Goal: Information Seeking & Learning: Check status

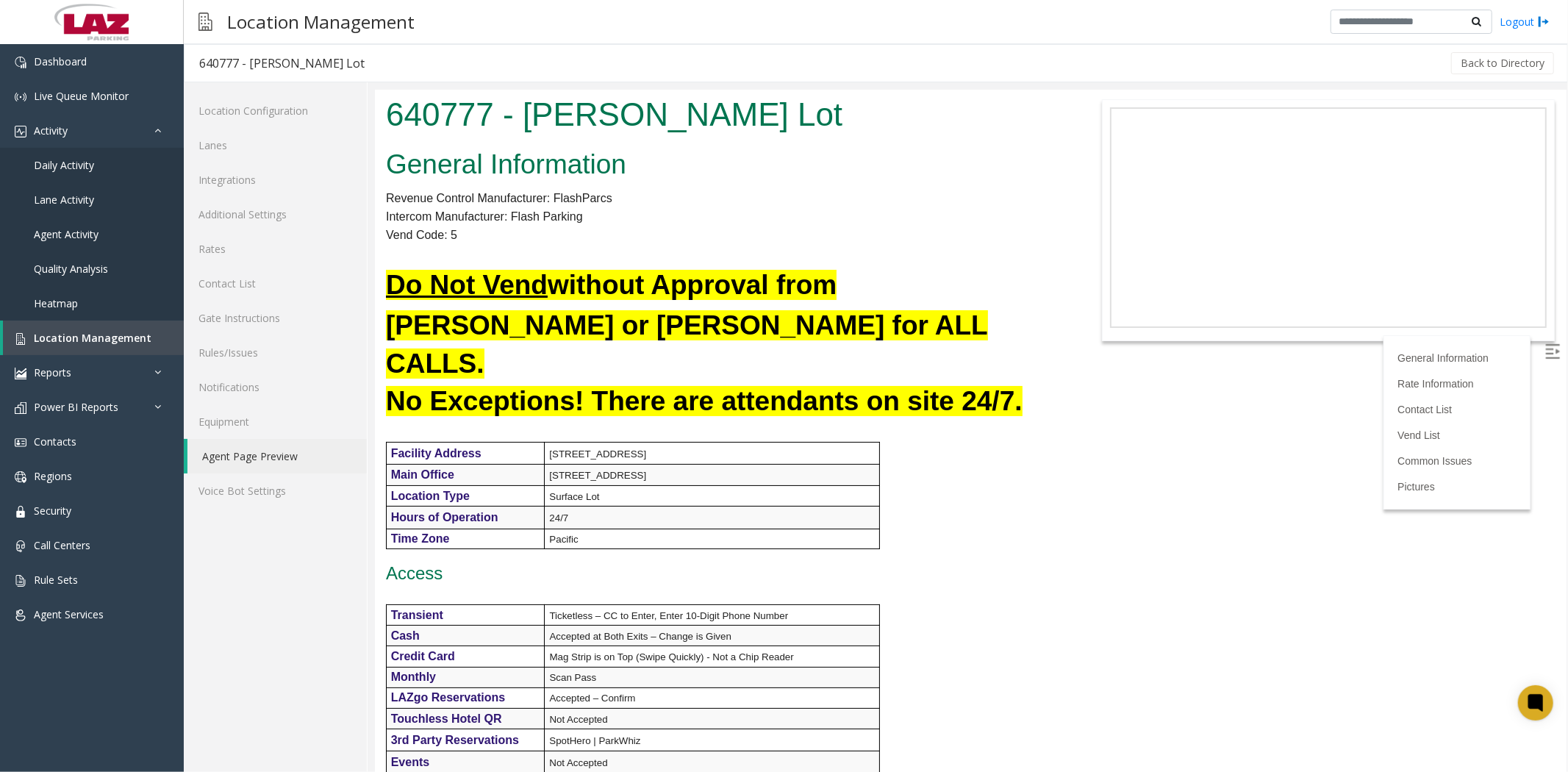
scroll to position [899, 0]
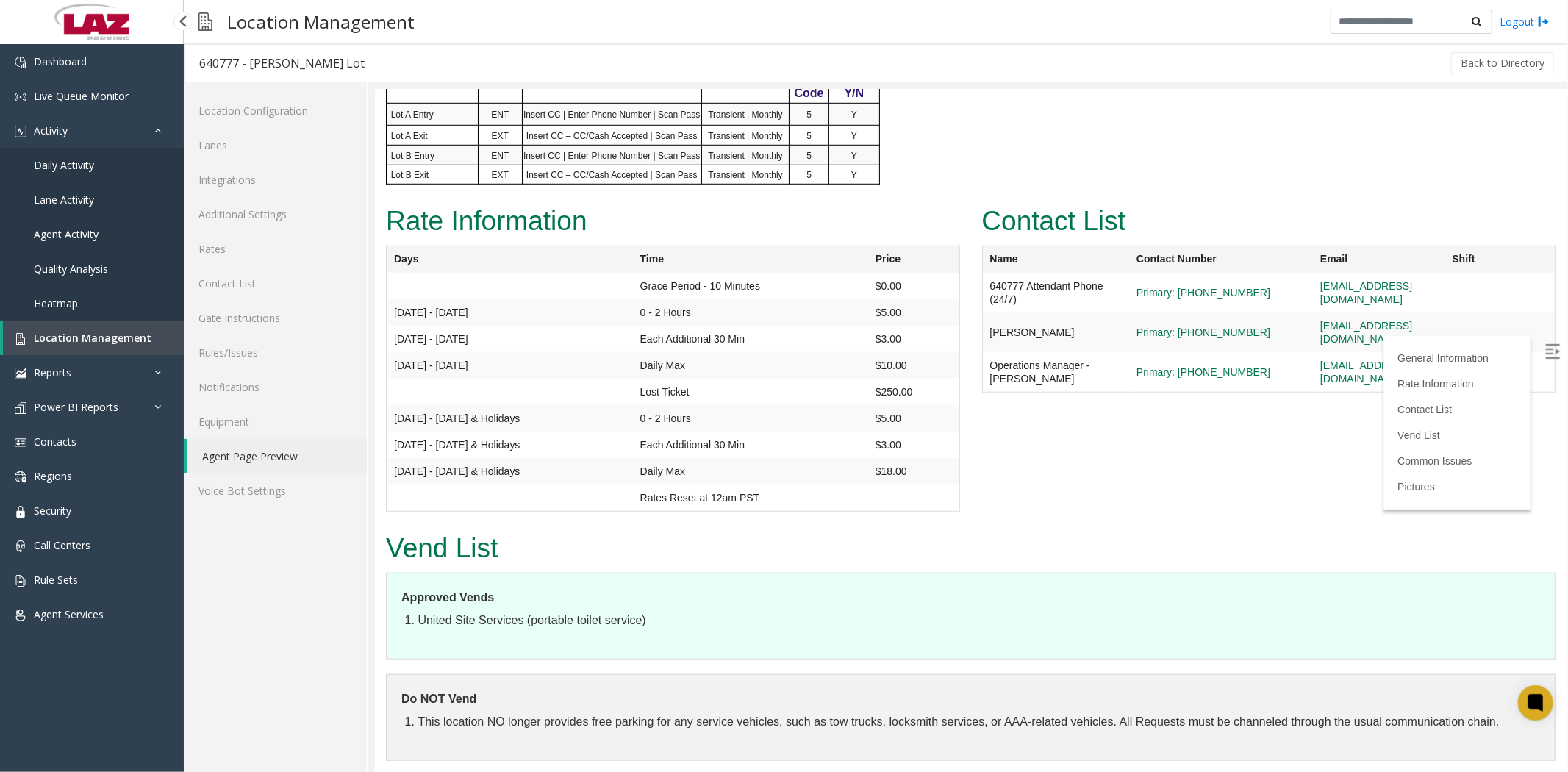
click at [104, 342] on span "Location Management" at bounding box center [92, 338] width 117 height 14
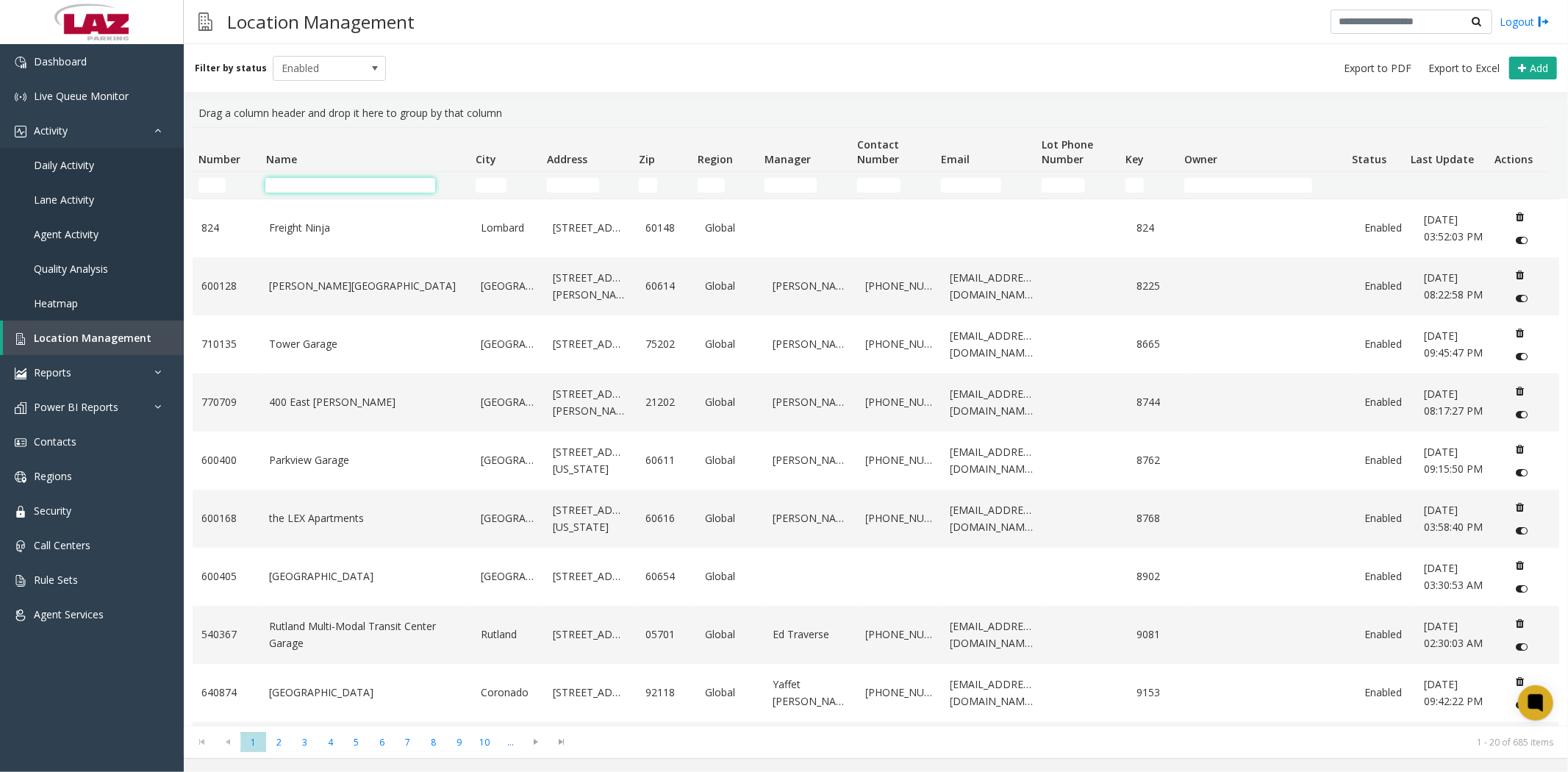
click at [295, 189] on input "Name Filter" at bounding box center [350, 185] width 170 height 15
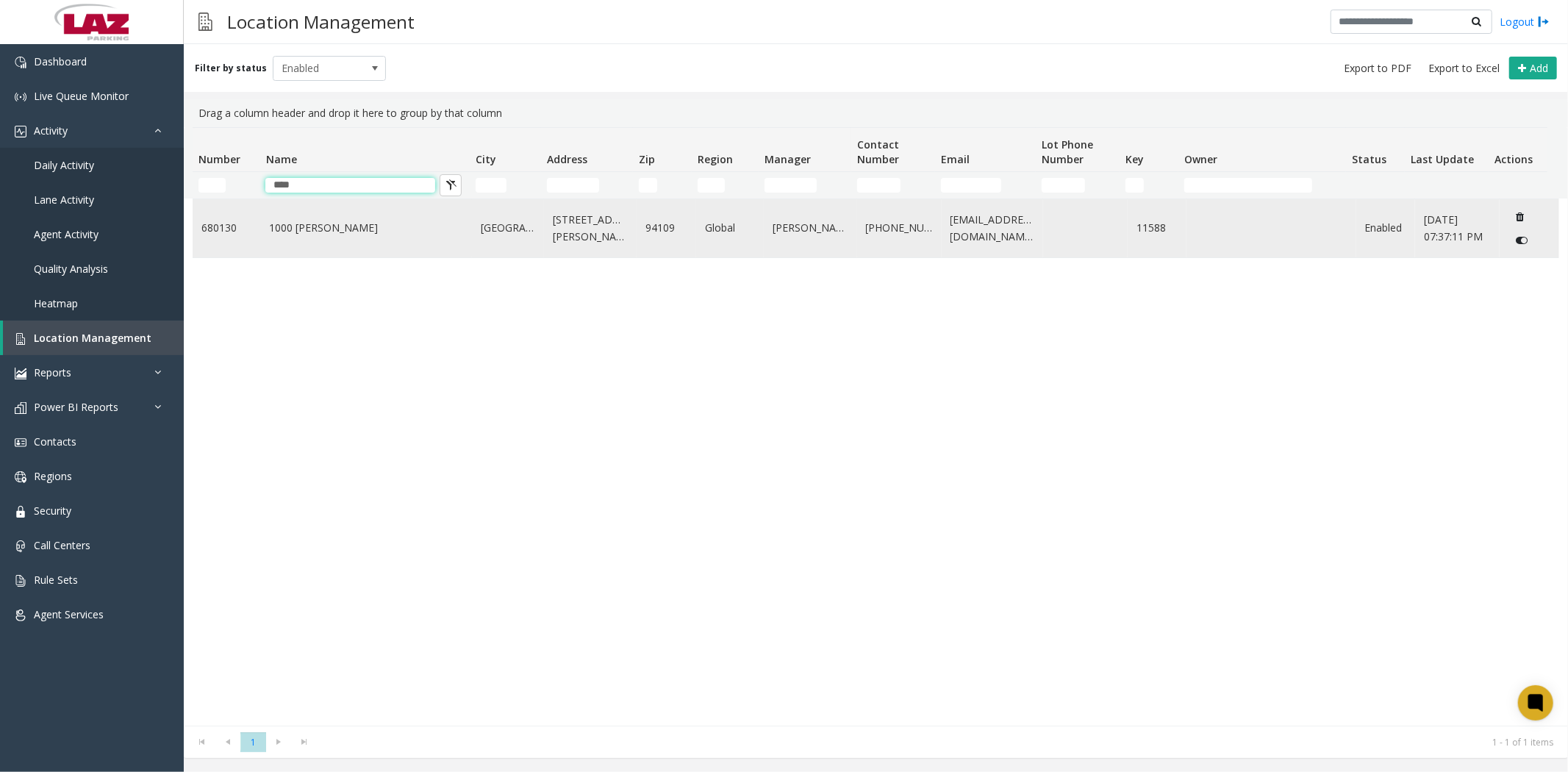
type input "****"
click at [311, 224] on link "1000 [PERSON_NAME]" at bounding box center [366, 227] width 194 height 16
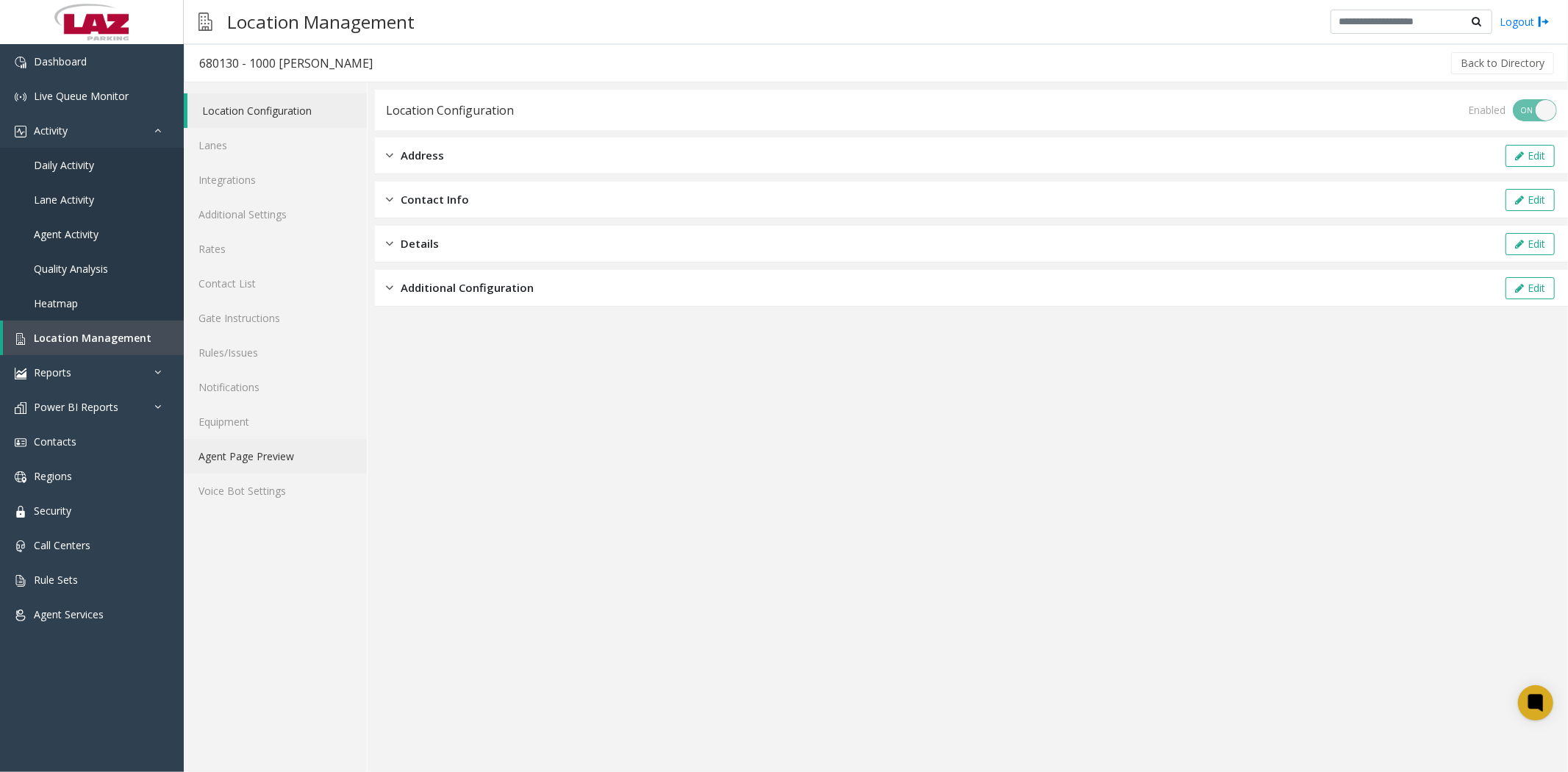
click at [292, 458] on link "Agent Page Preview" at bounding box center [275, 456] width 183 height 35
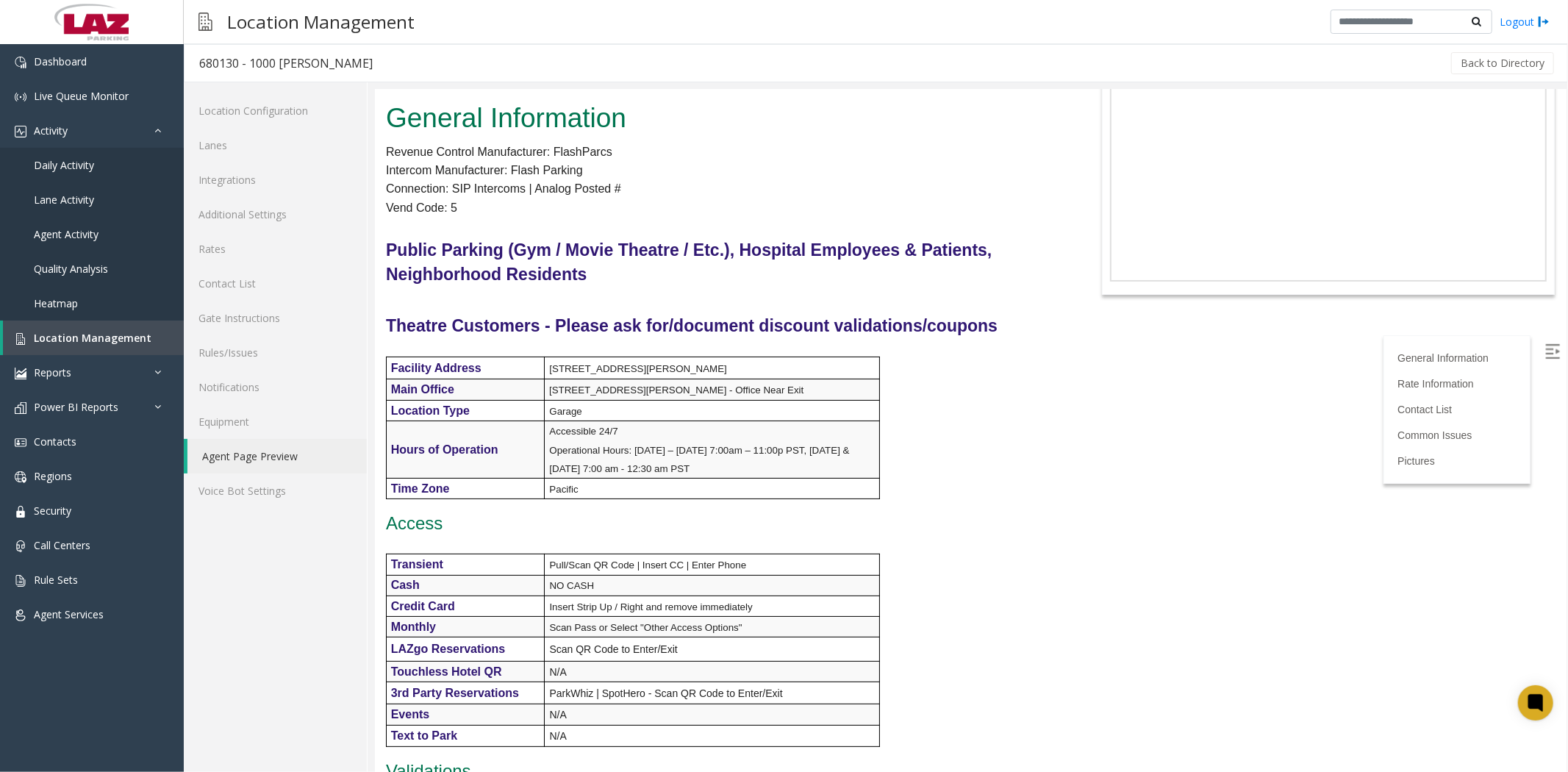
scroll to position [12, 0]
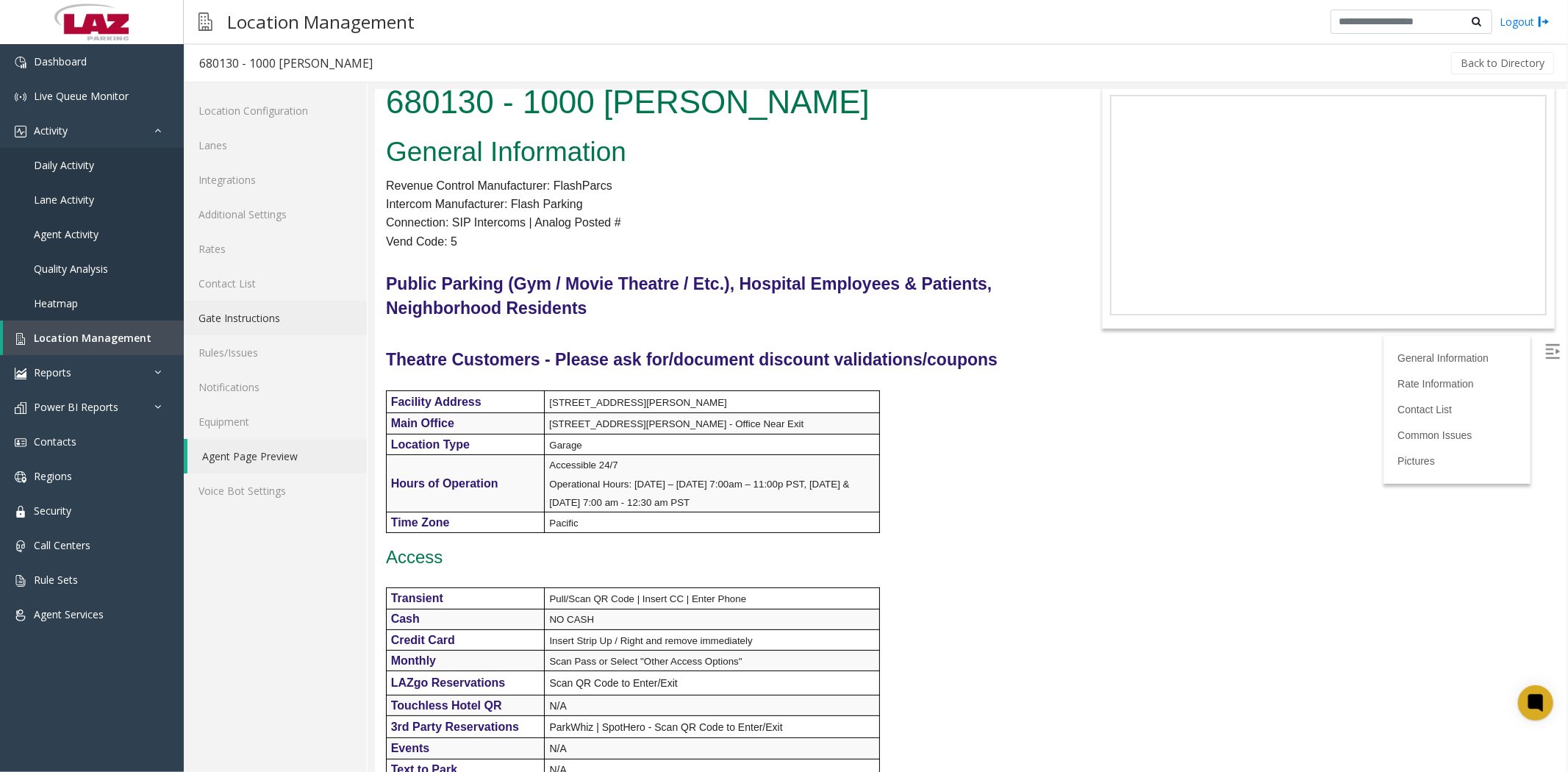
click at [231, 308] on link "Gate Instructions" at bounding box center [275, 318] width 183 height 35
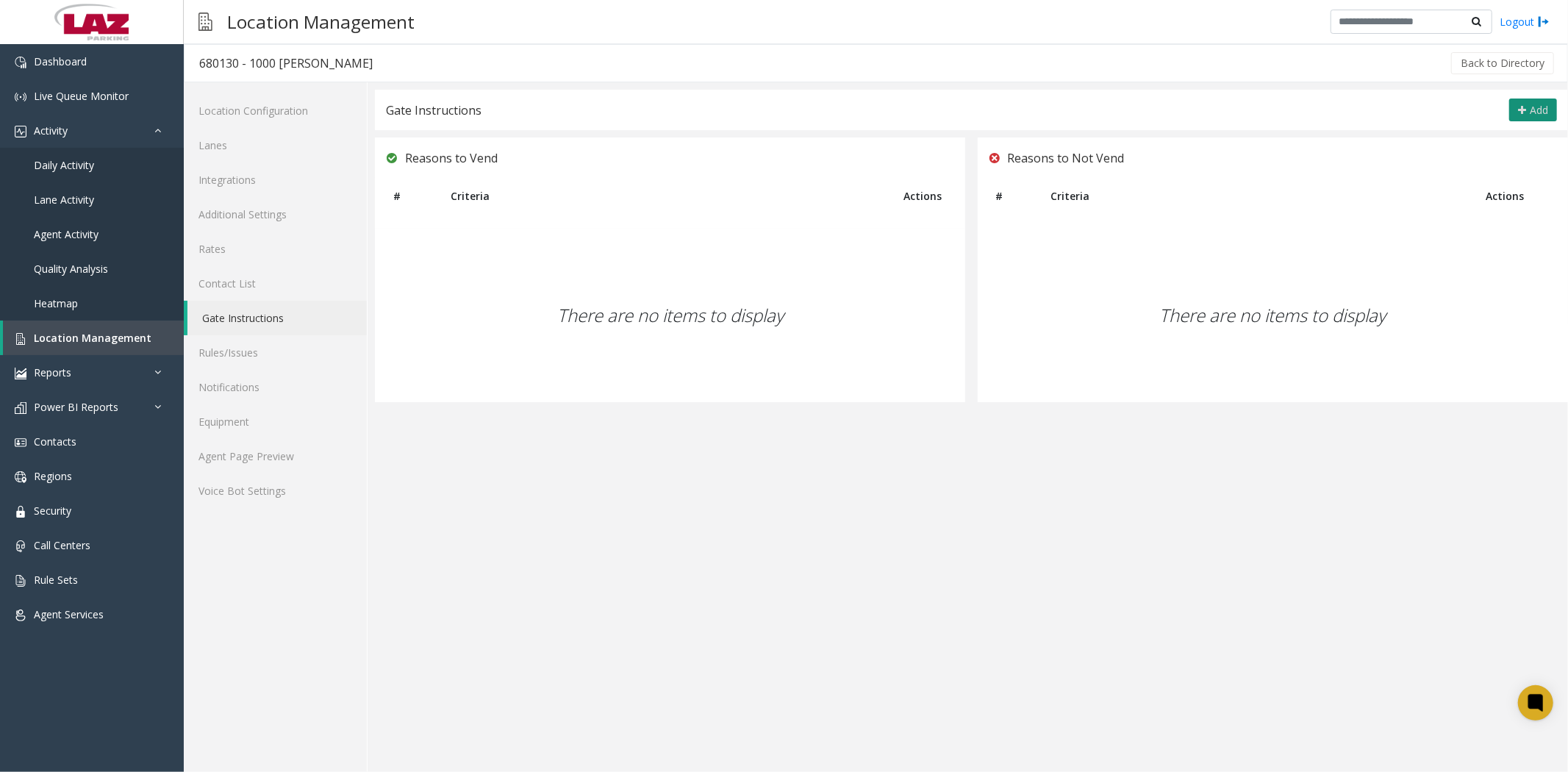
click at [1533, 109] on span "Add" at bounding box center [1539, 110] width 18 height 14
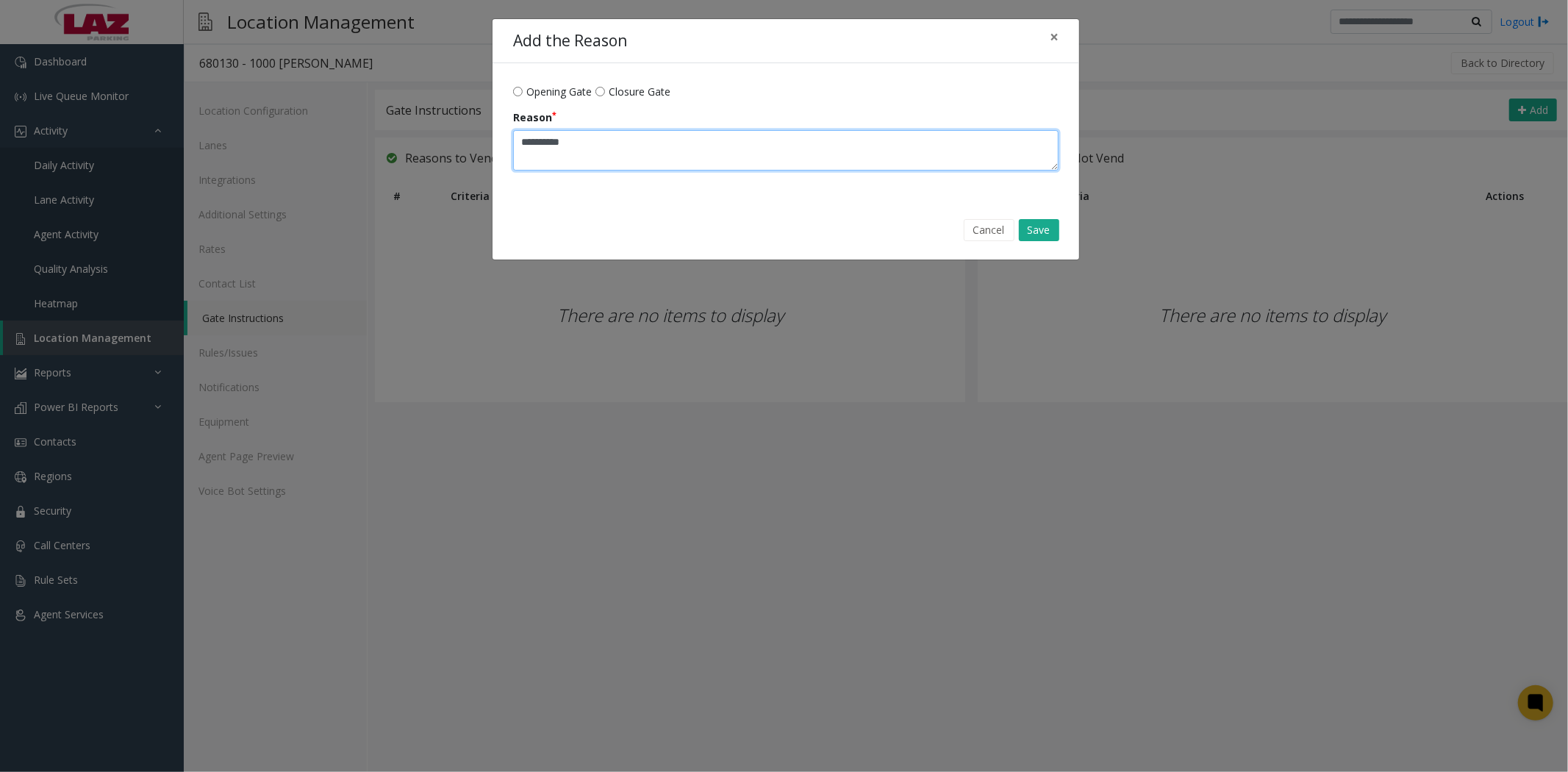
click at [543, 147] on textarea "Reason" at bounding box center [786, 150] width 546 height 41
type textarea "**********"
click at [1035, 226] on button "Save" at bounding box center [1039, 229] width 41 height 22
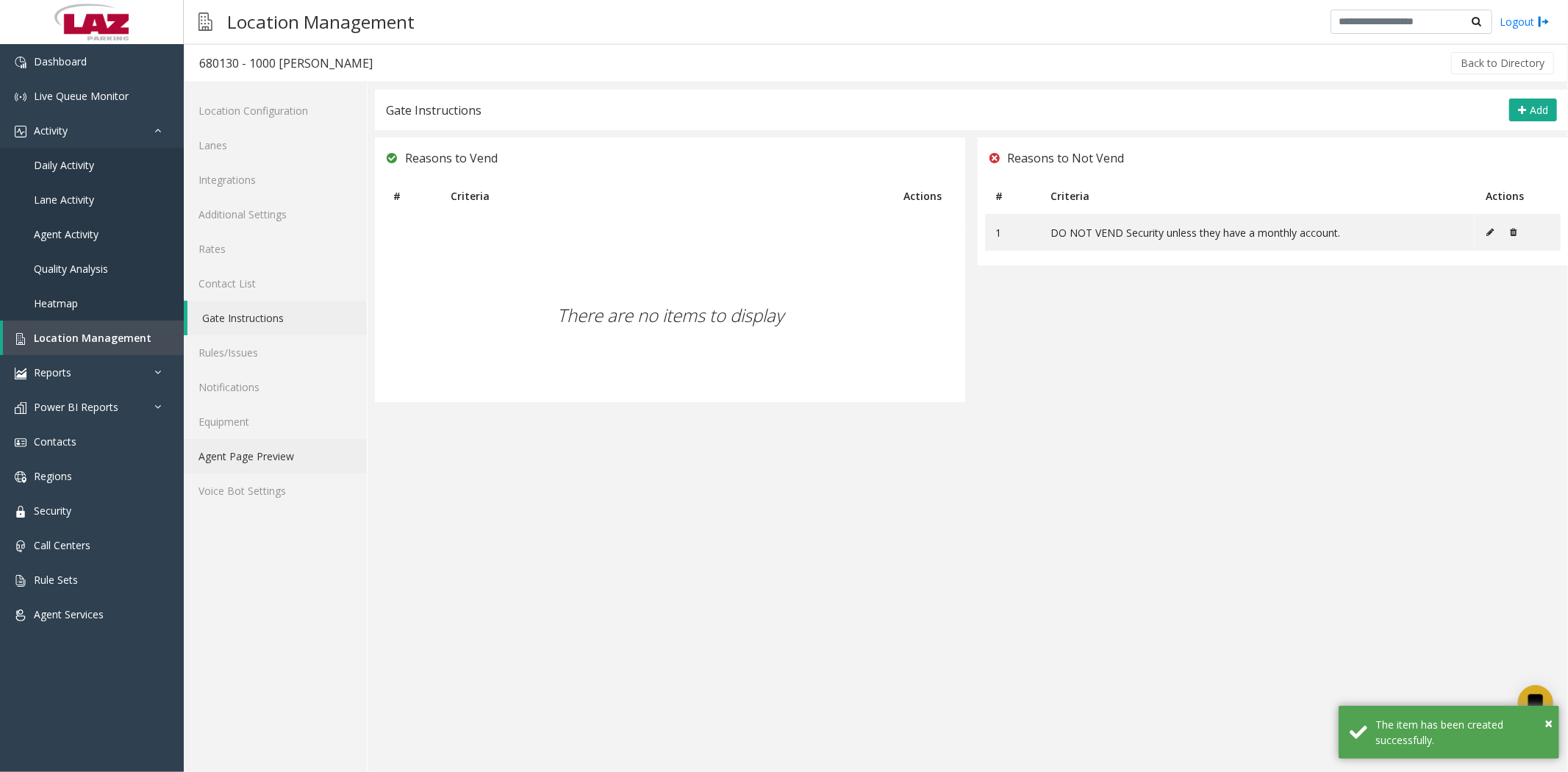
click at [230, 460] on link "Agent Page Preview" at bounding box center [275, 456] width 183 height 35
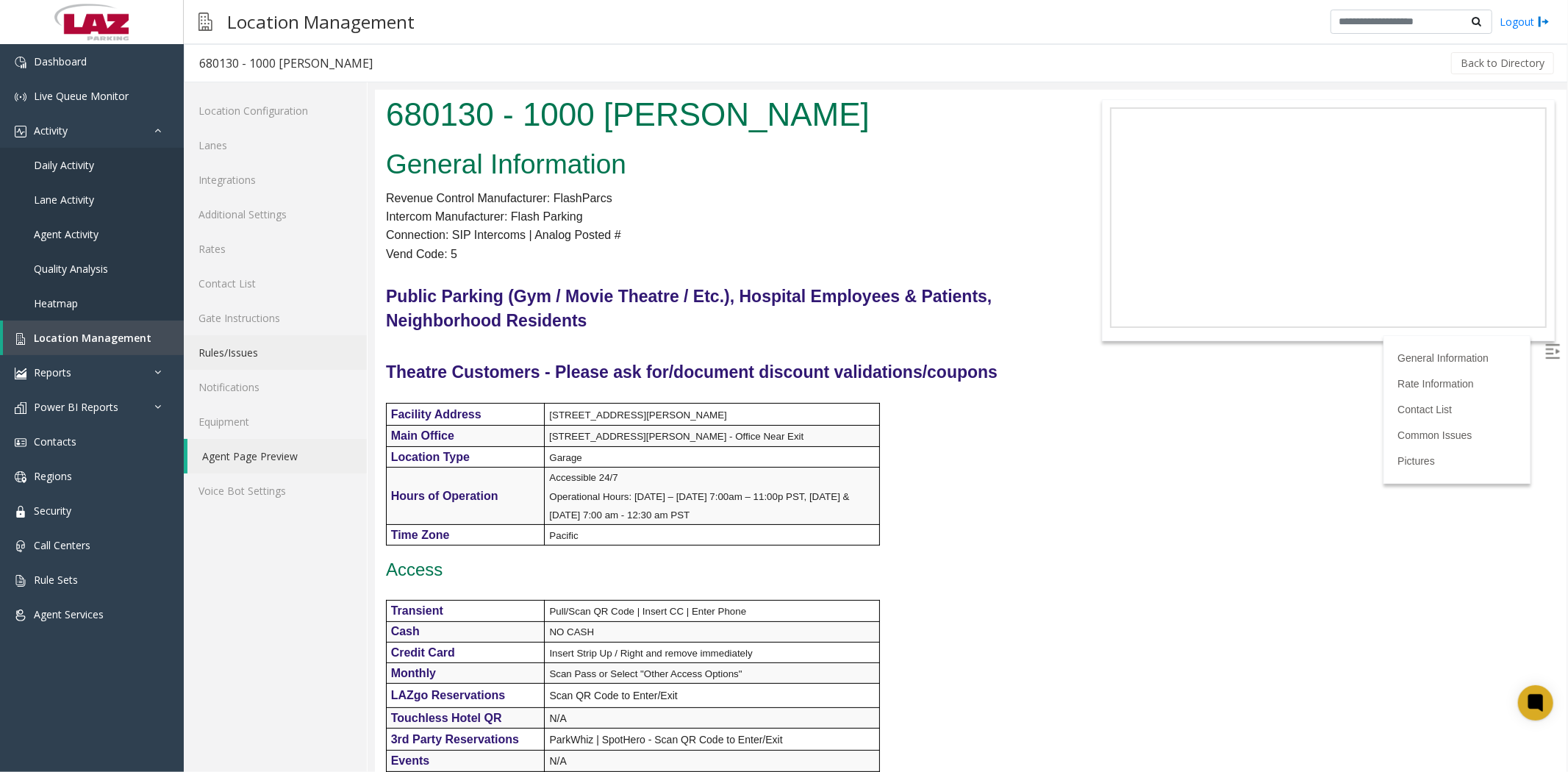
click at [248, 355] on link "Rules/Issues" at bounding box center [275, 352] width 183 height 35
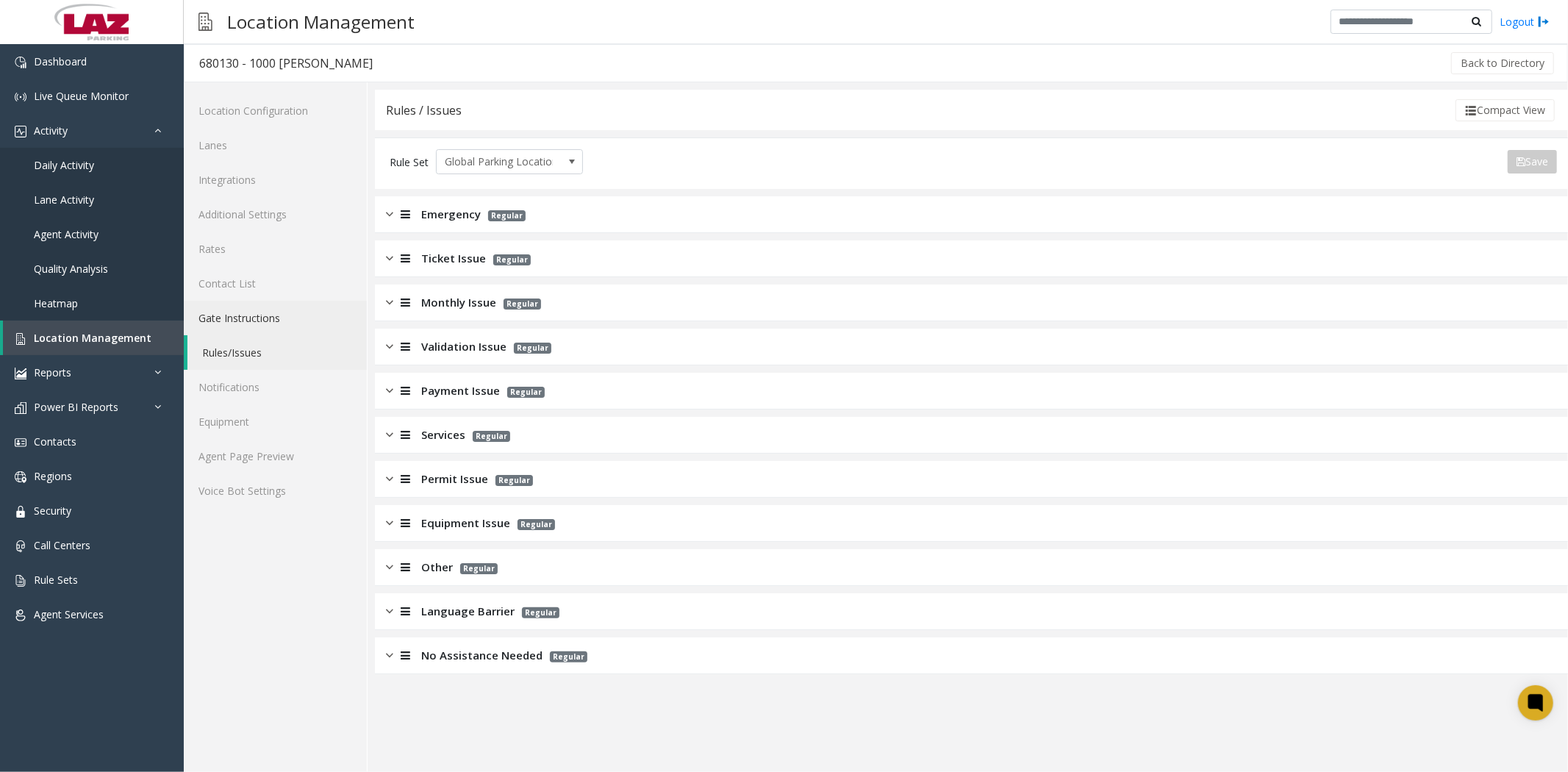
click at [258, 322] on link "Gate Instructions" at bounding box center [275, 318] width 183 height 35
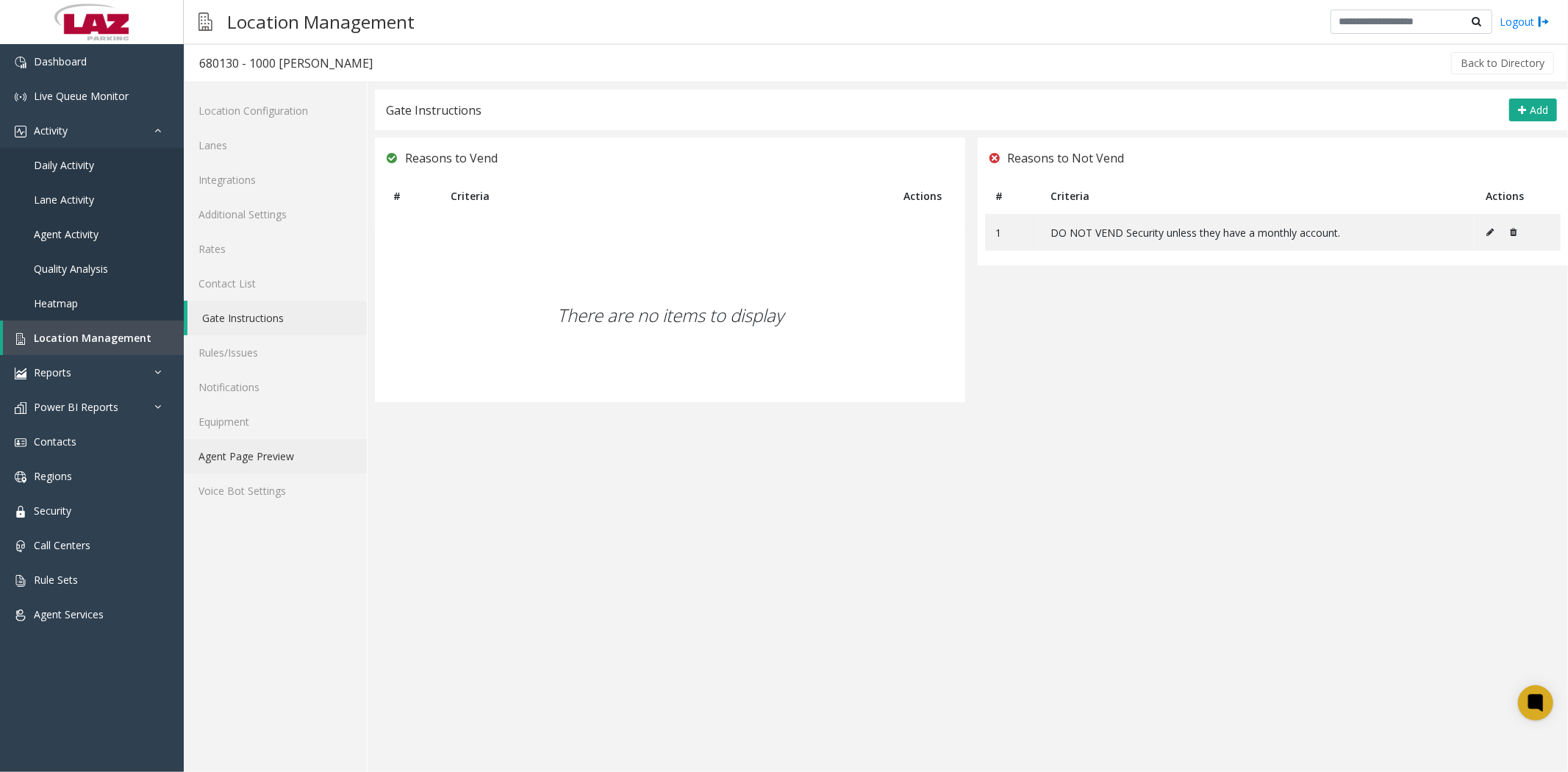
click at [286, 457] on link "Agent Page Preview" at bounding box center [275, 456] width 183 height 35
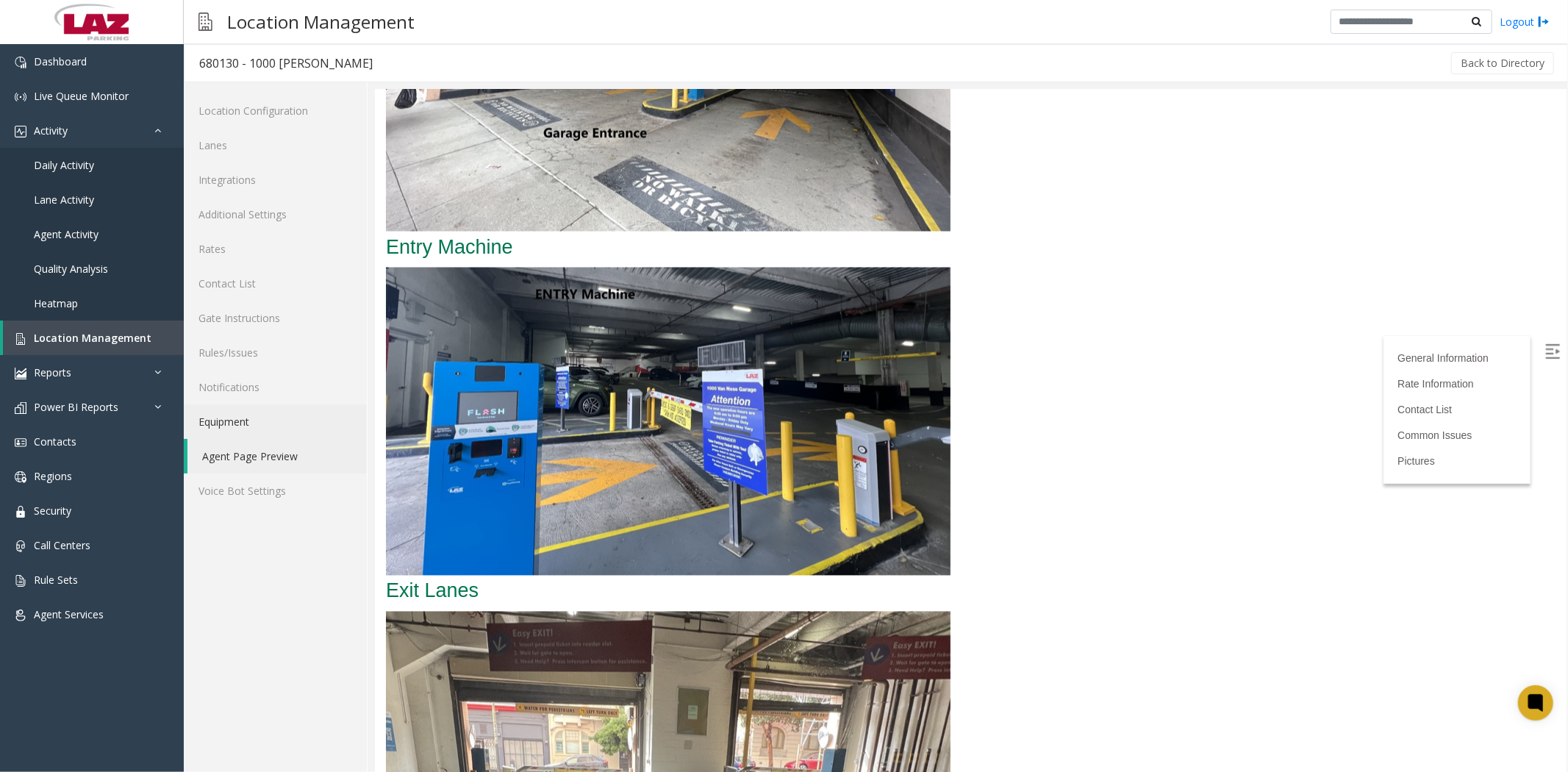
scroll to position [2123, 0]
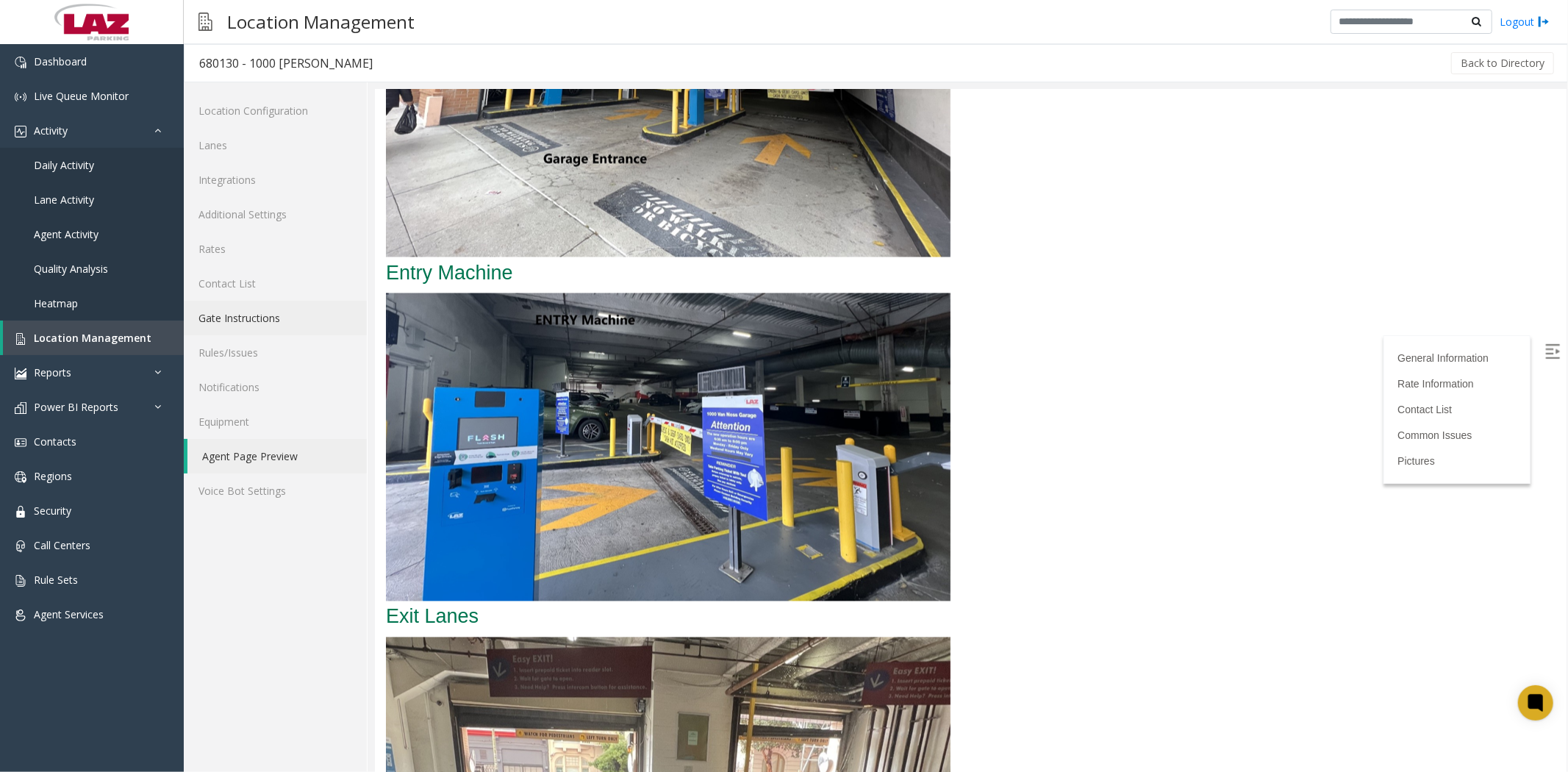
click at [243, 316] on link "Gate Instructions" at bounding box center [275, 318] width 183 height 35
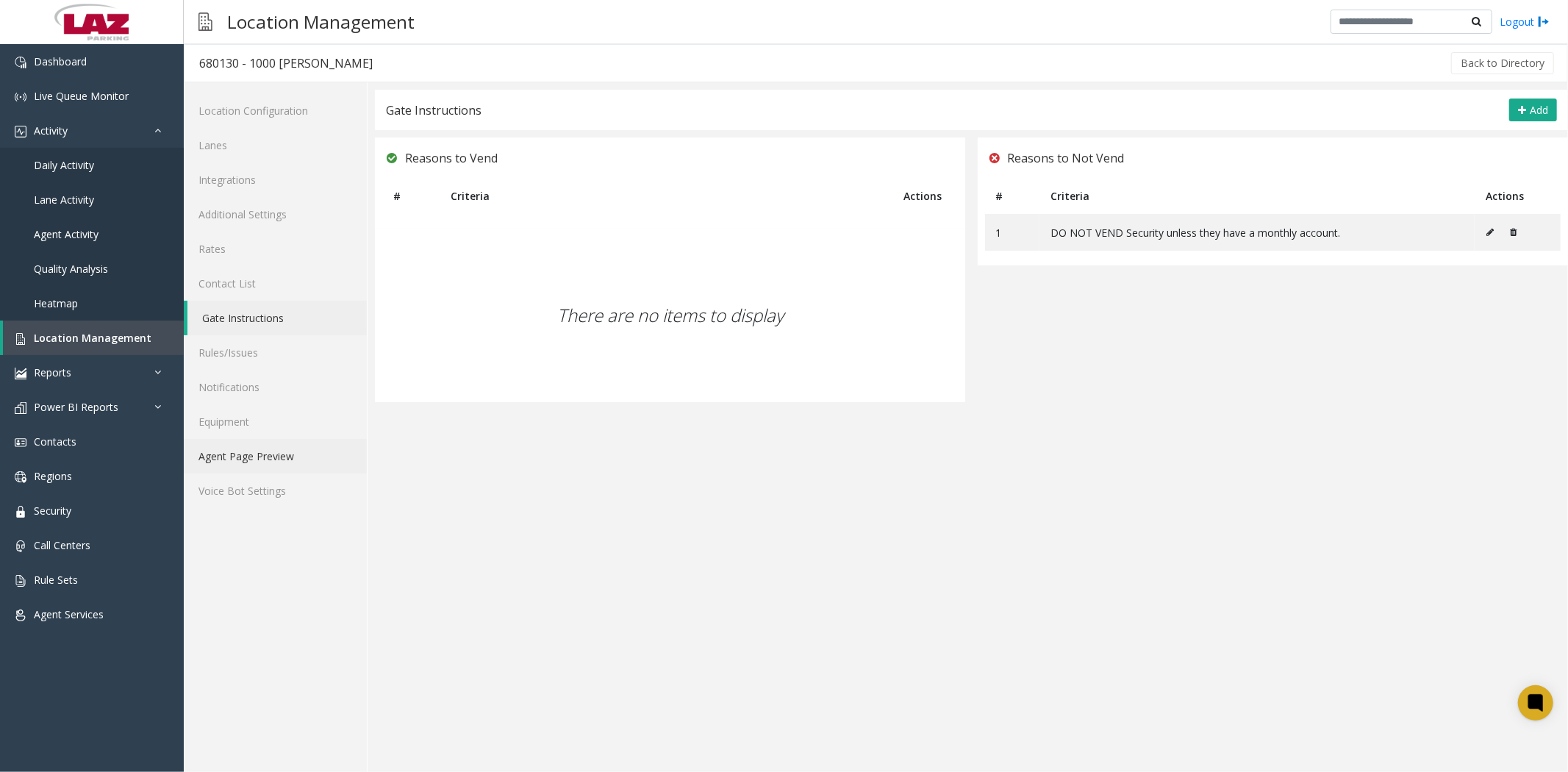
click at [239, 461] on link "Agent Page Preview" at bounding box center [275, 456] width 183 height 35
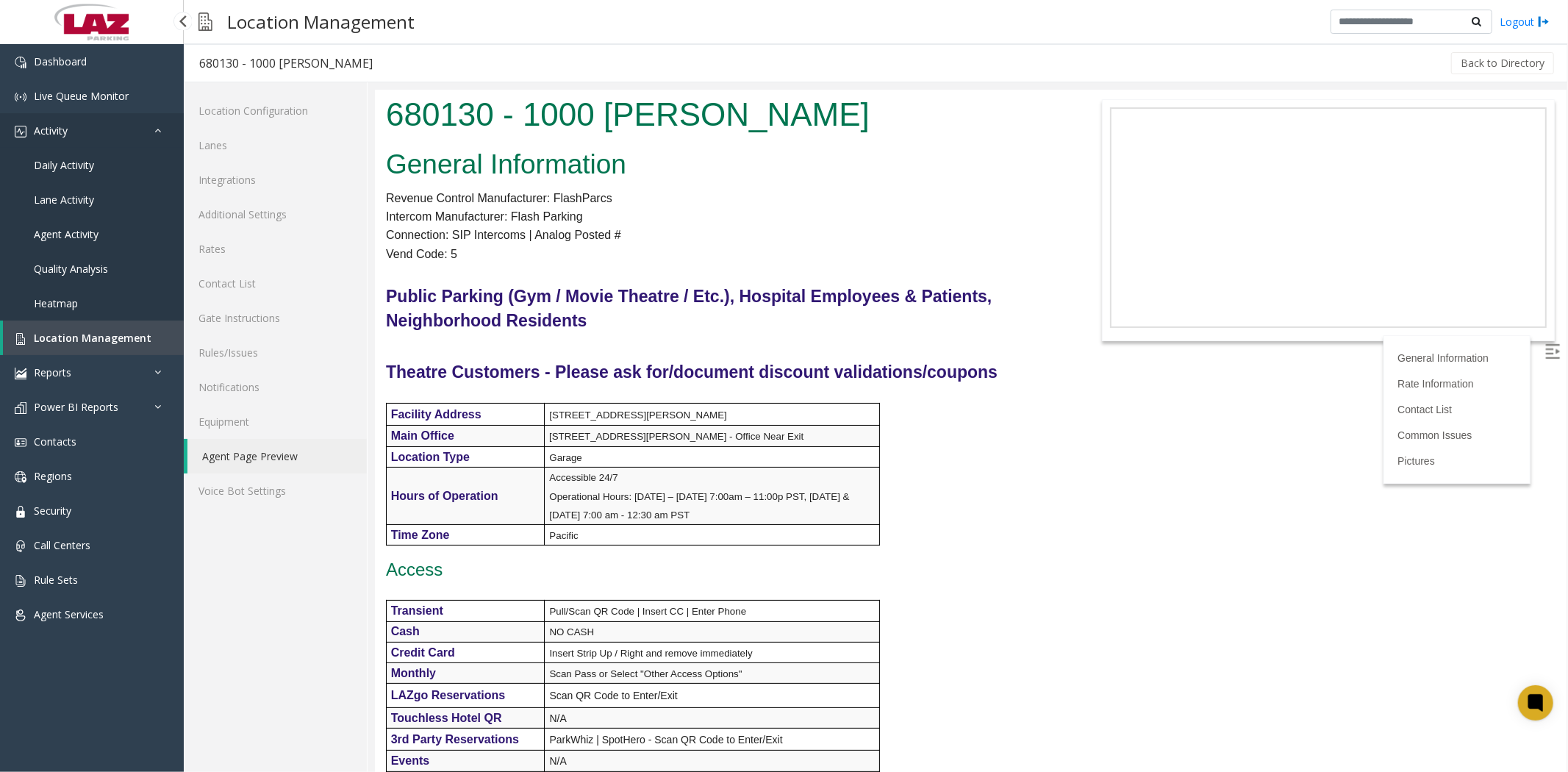
click at [53, 132] on span "Activity" at bounding box center [51, 130] width 34 height 14
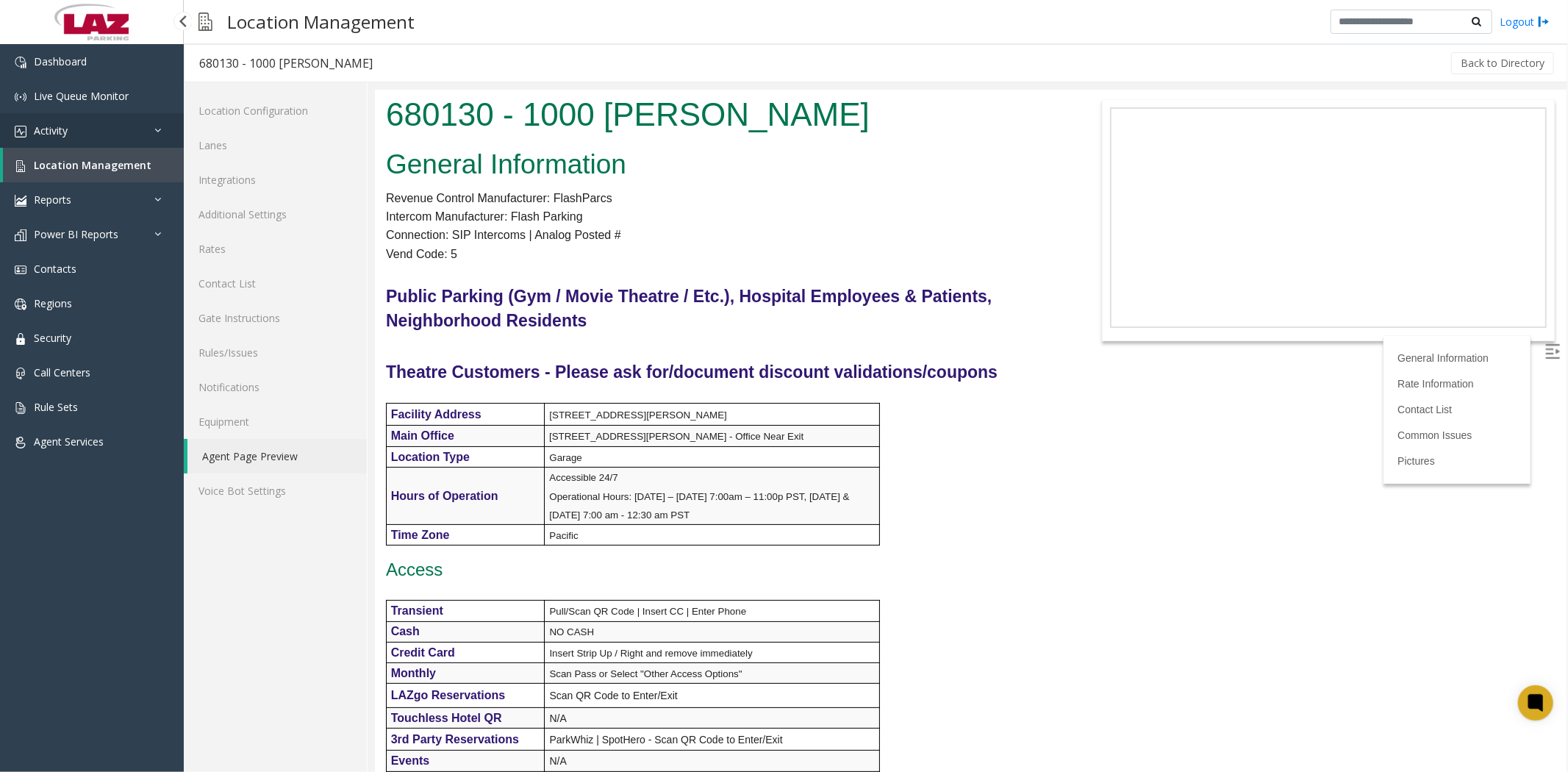
click at [54, 128] on span "Activity" at bounding box center [51, 130] width 34 height 14
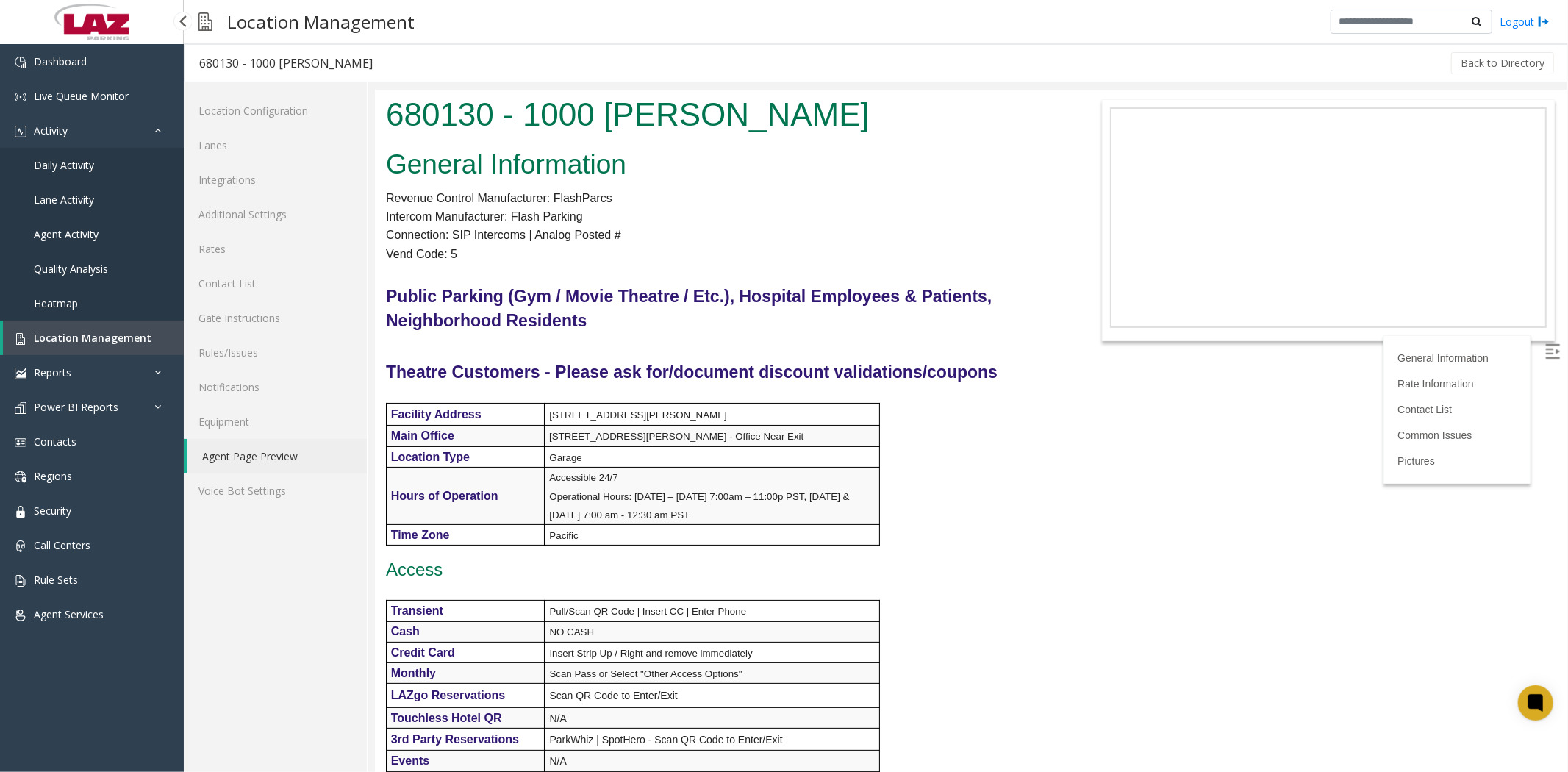
click at [54, 158] on span "Daily Activity" at bounding box center [64, 165] width 61 height 14
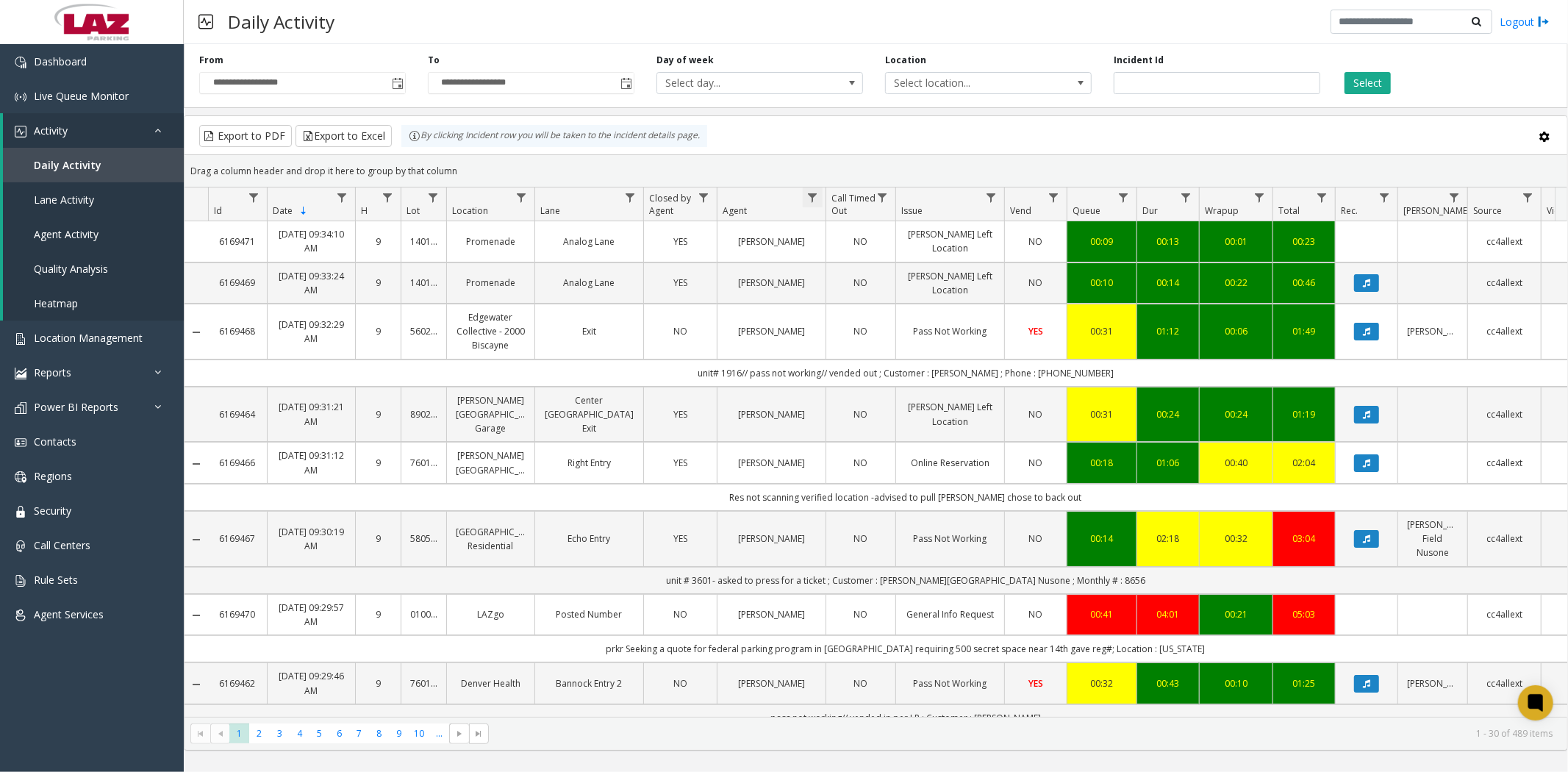
click at [812, 193] on span "Data table" at bounding box center [812, 197] width 12 height 12
click at [830, 266] on input "Agent Filter" at bounding box center [876, 261] width 125 height 25
type input "******"
click button "Filter" at bounding box center [909, 398] width 61 height 32
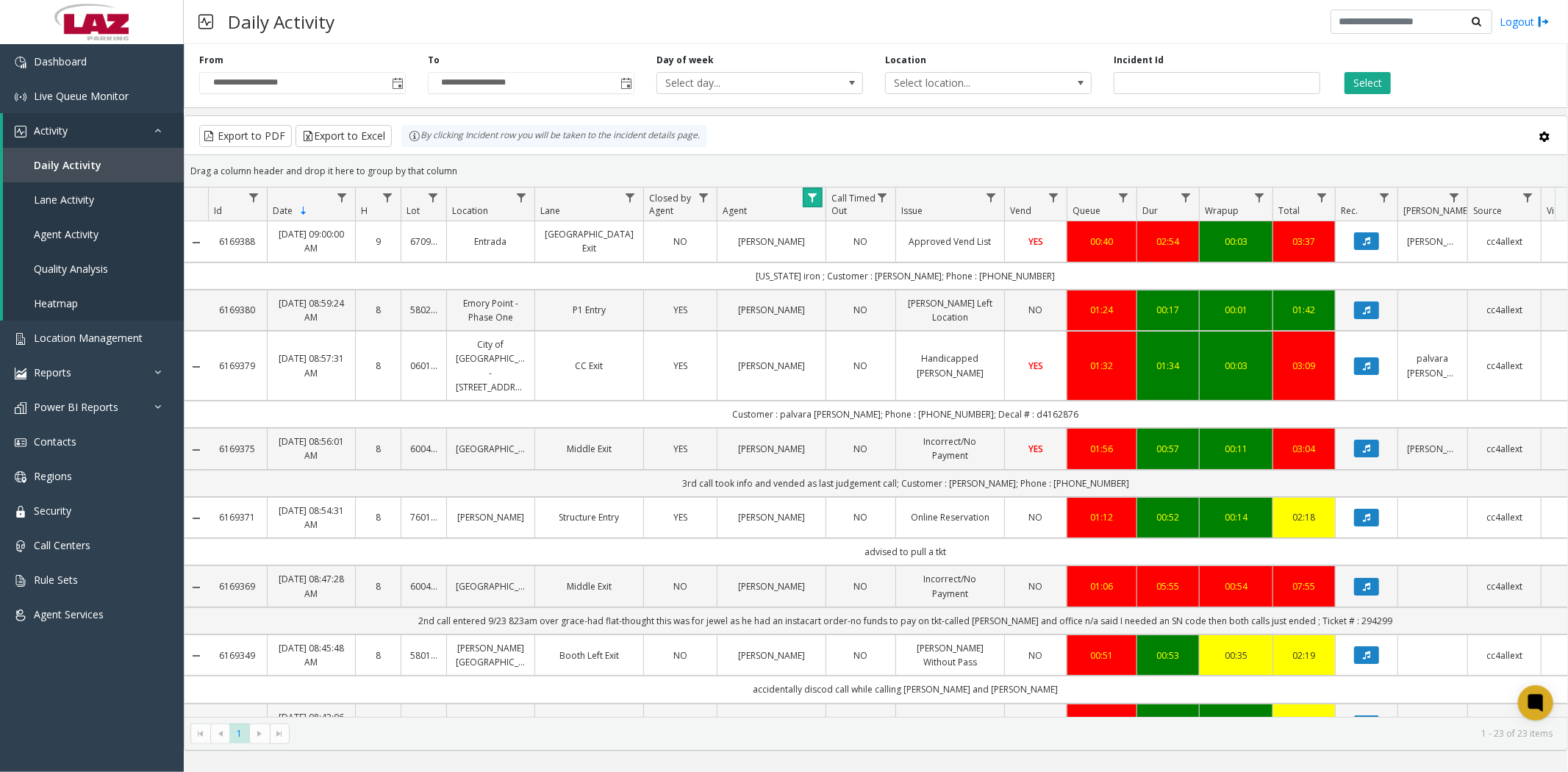
click at [812, 193] on span "Data table" at bounding box center [812, 197] width 12 height 12
drag, startPoint x: 857, startPoint y: 262, endPoint x: 797, endPoint y: 258, distance: 60.1
click at [797, 258] on app-root "**********" at bounding box center [784, 386] width 1568 height 772
click at [811, 183] on kendo-grid-group-panel "Drag a column header and drop it here to group by that column" at bounding box center [876, 171] width 1383 height 32
click at [811, 195] on span "Data table" at bounding box center [812, 197] width 12 height 12
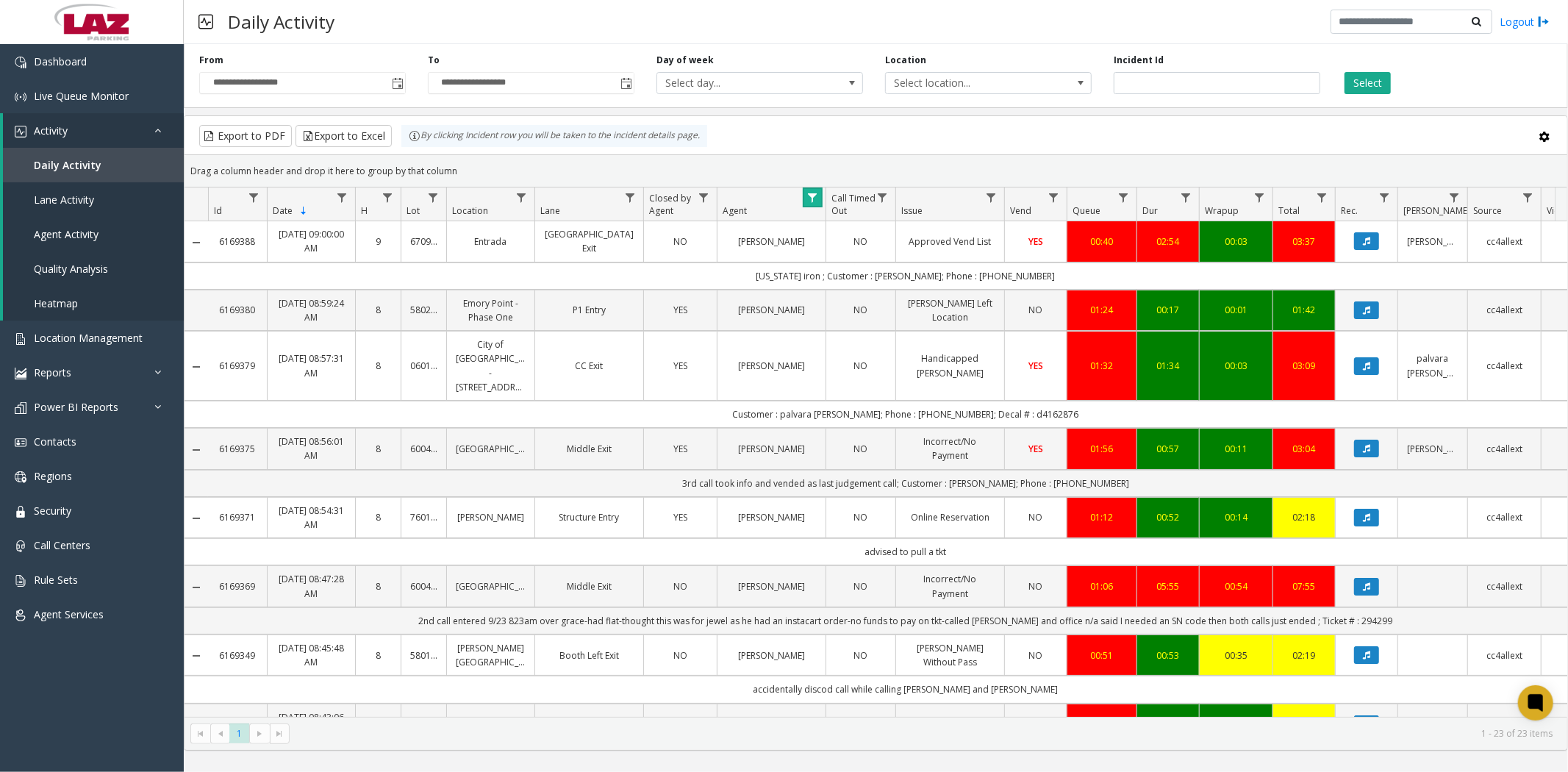
click at [812, 206] on link "Data table" at bounding box center [813, 197] width 20 height 20
drag, startPoint x: 822, startPoint y: 262, endPoint x: 870, endPoint y: 263, distance: 48.0
click at [870, 263] on input "******" at bounding box center [876, 261] width 125 height 25
type input "*****"
click at [903, 404] on button "Filter" at bounding box center [909, 398] width 61 height 32
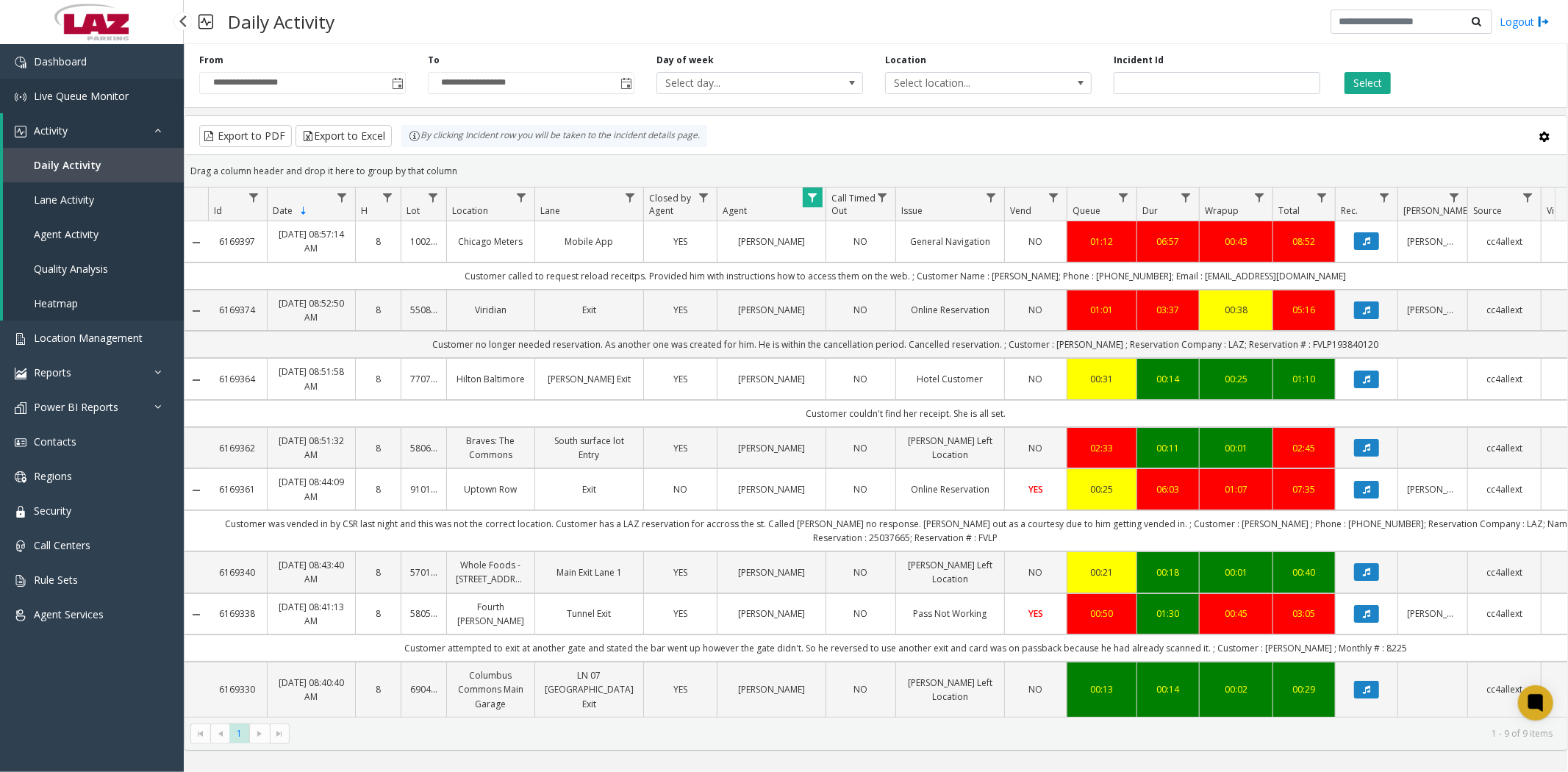
click at [82, 96] on span "Live Queue Monitor" at bounding box center [81, 96] width 95 height 14
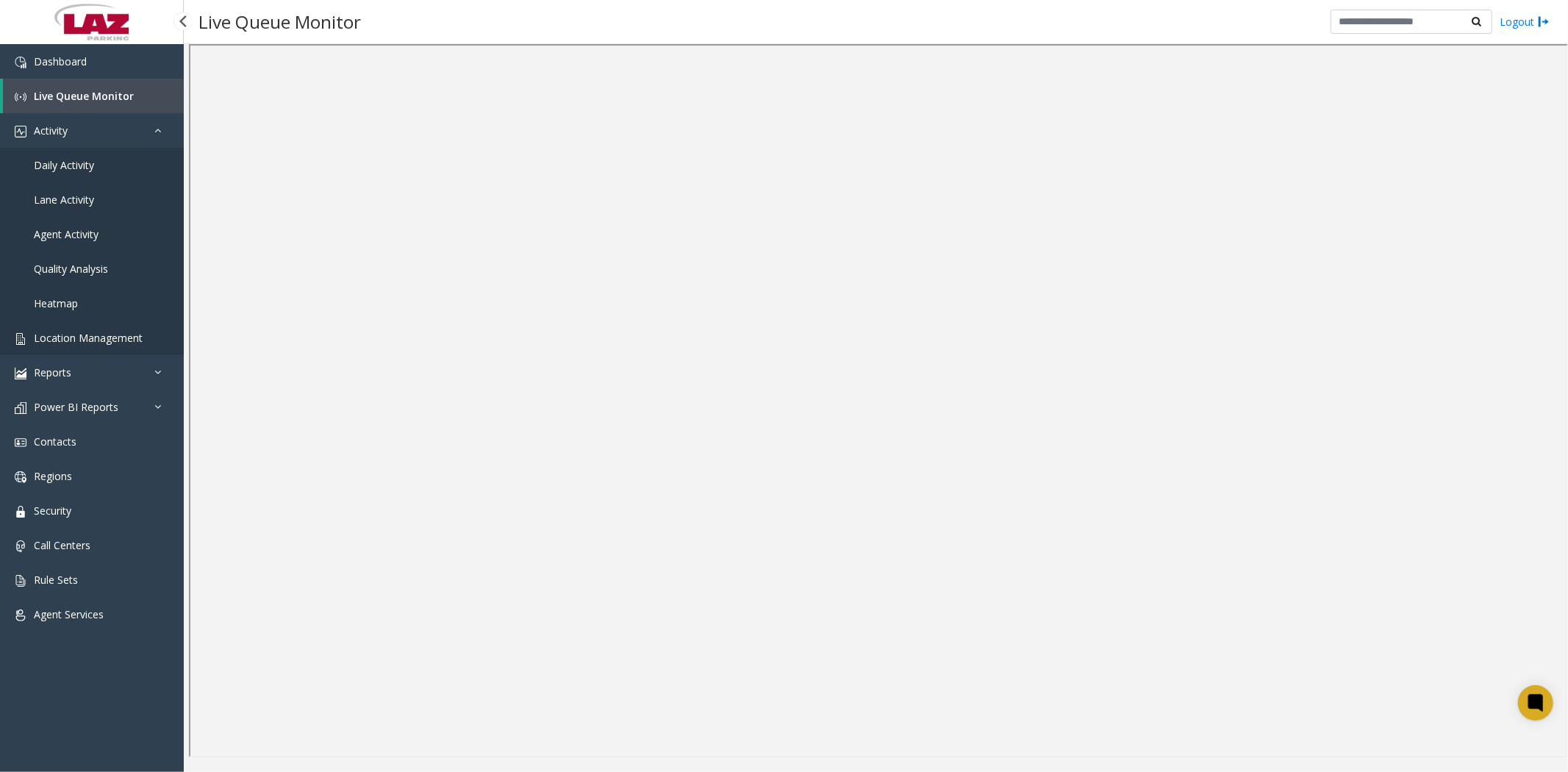
click at [90, 332] on span "Location Management" at bounding box center [88, 338] width 109 height 14
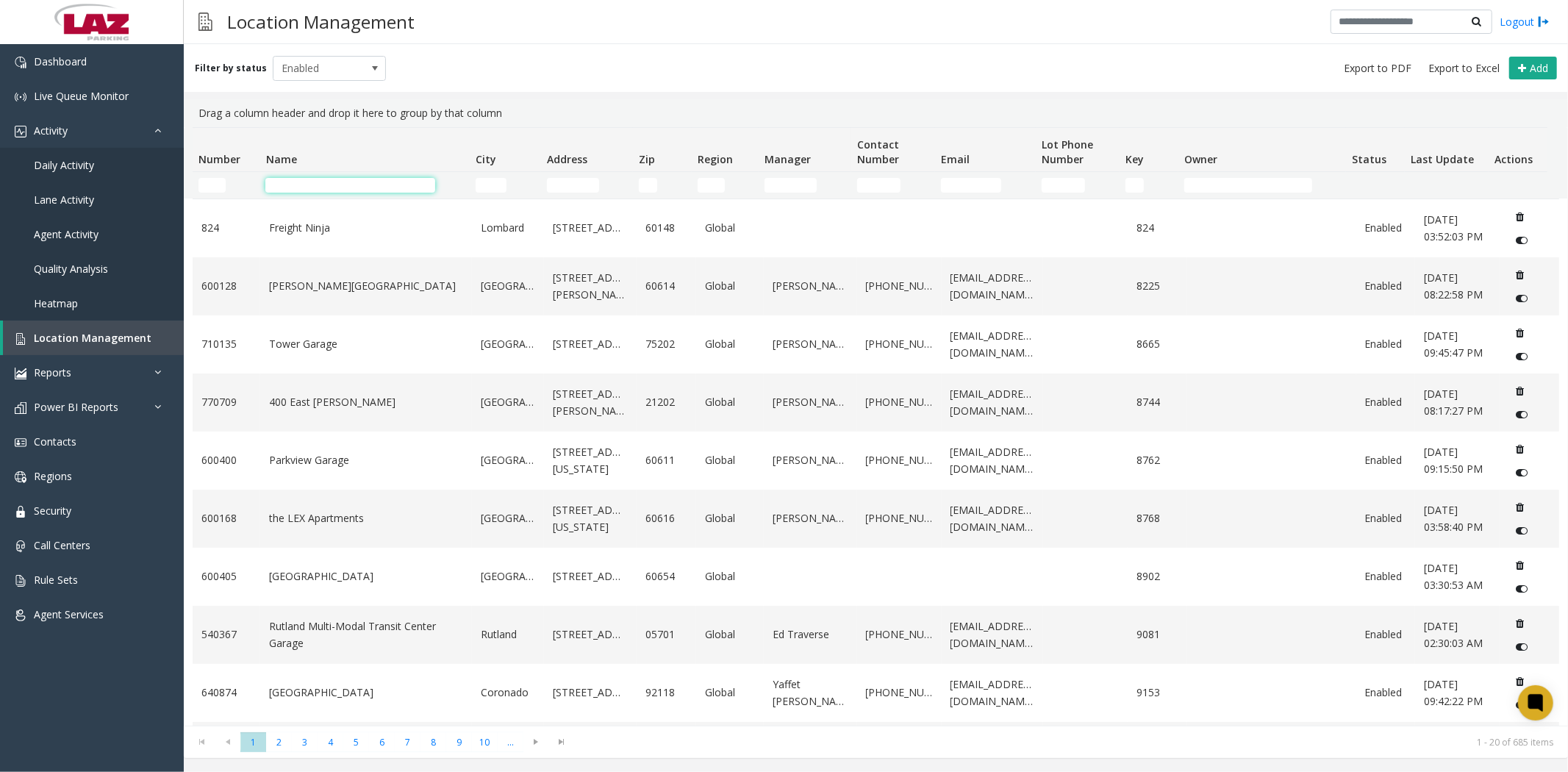
click at [313, 183] on input "Name Filter" at bounding box center [350, 185] width 170 height 15
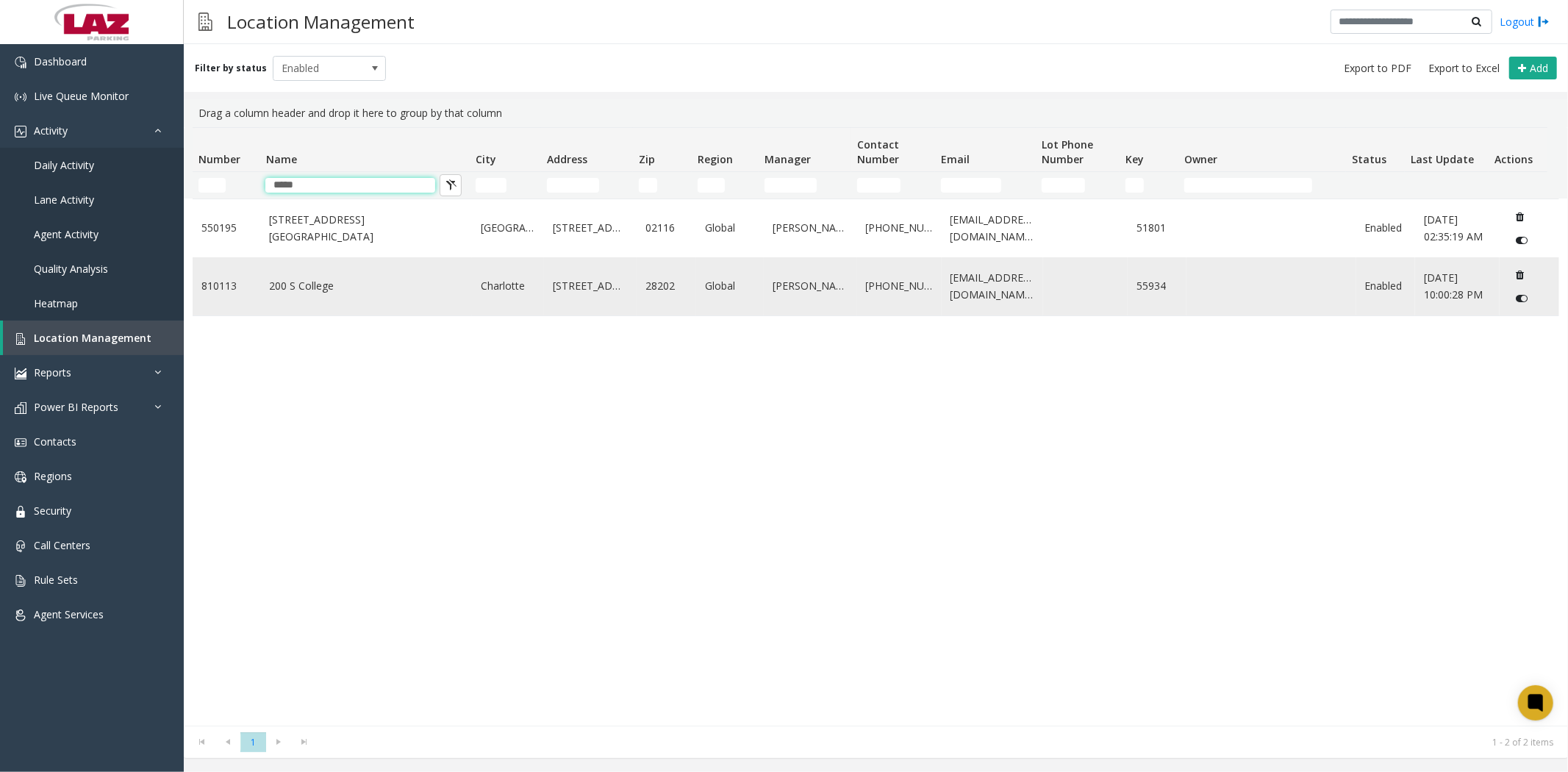
type input "*****"
click at [361, 296] on td "200 S College" at bounding box center [366, 286] width 212 height 58
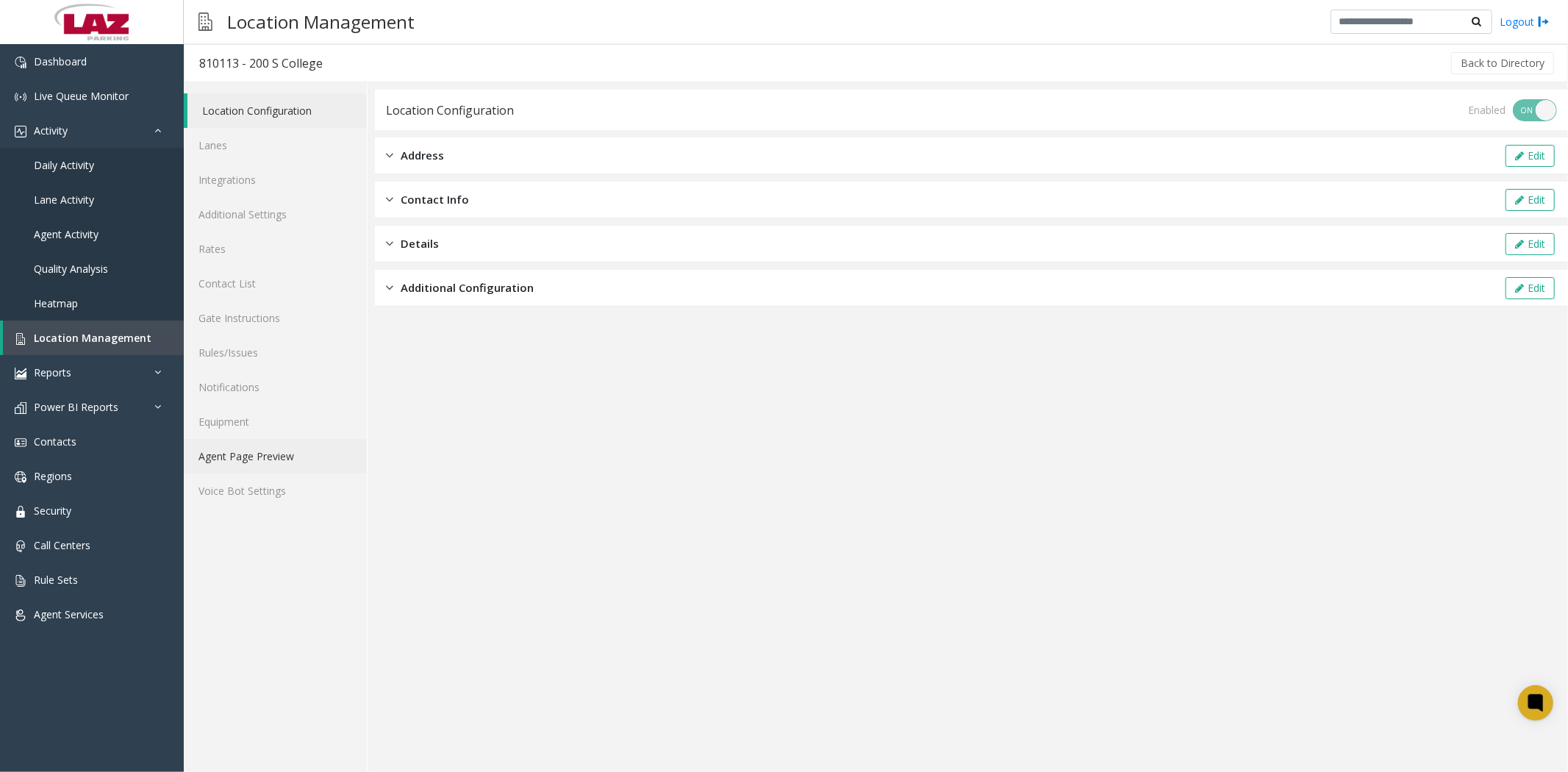
click at [228, 459] on link "Agent Page Preview" at bounding box center [275, 456] width 183 height 35
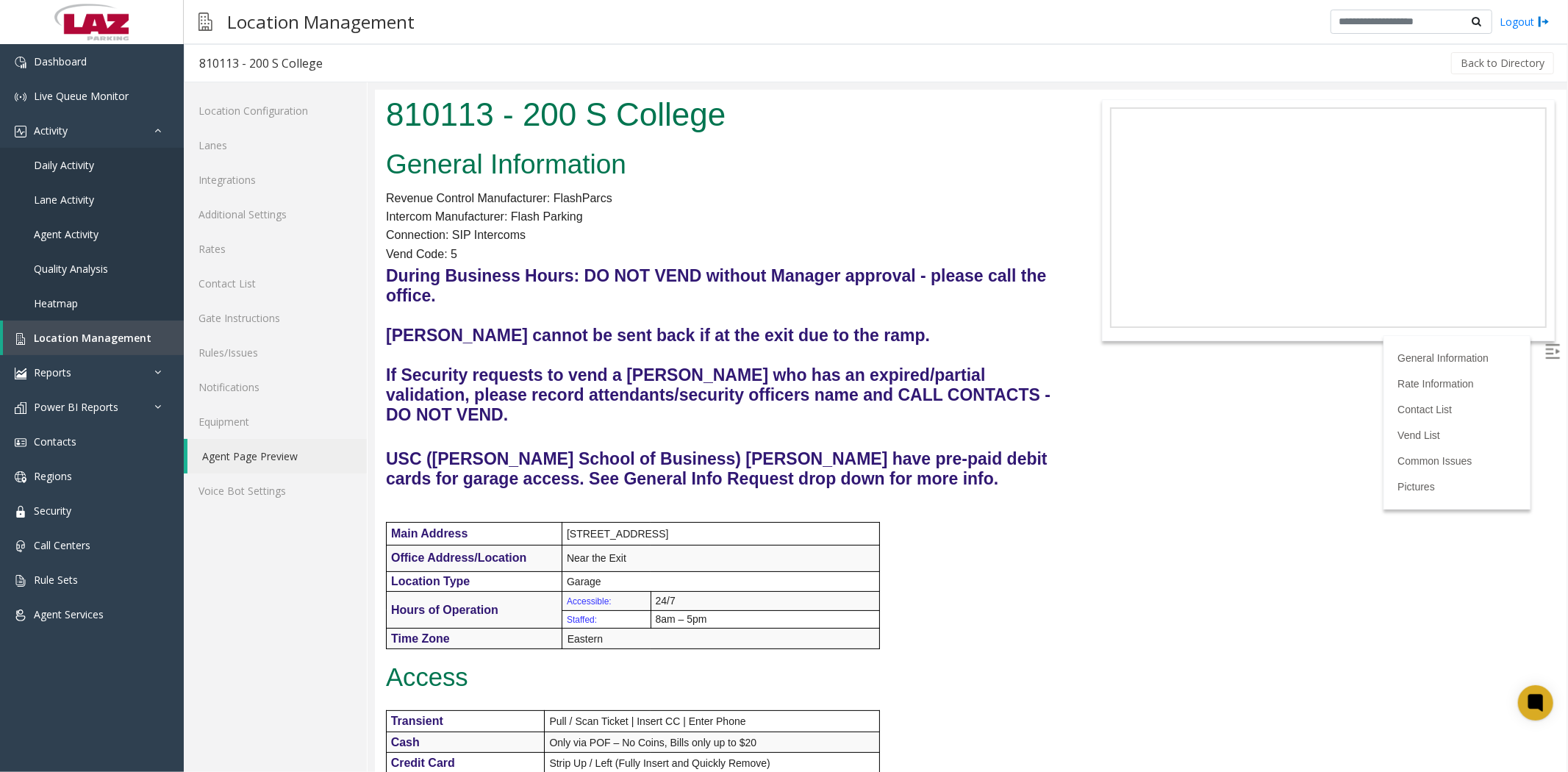
click at [1545, 350] on img at bounding box center [1552, 350] width 15 height 15
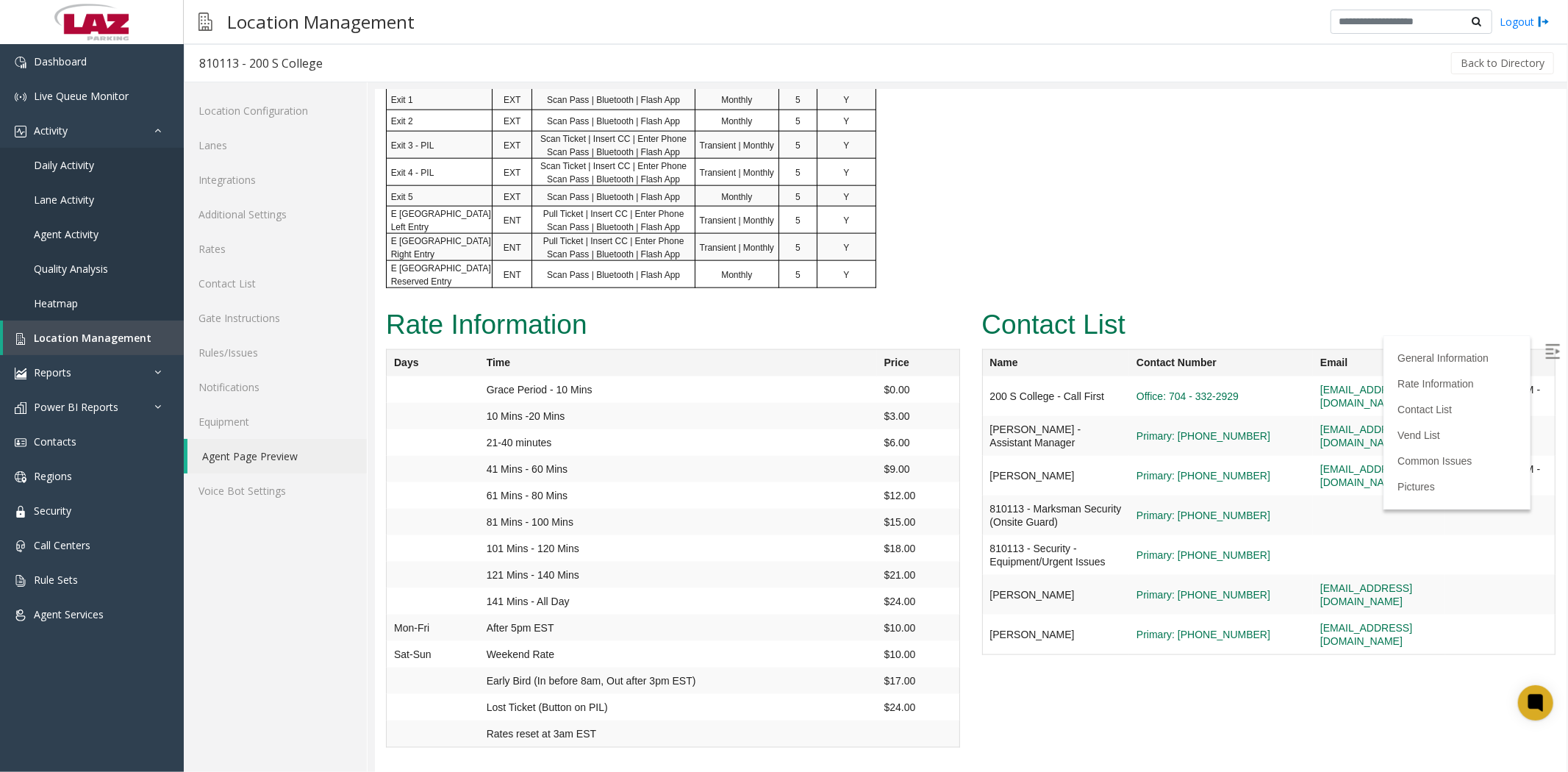
scroll to position [1552, 0]
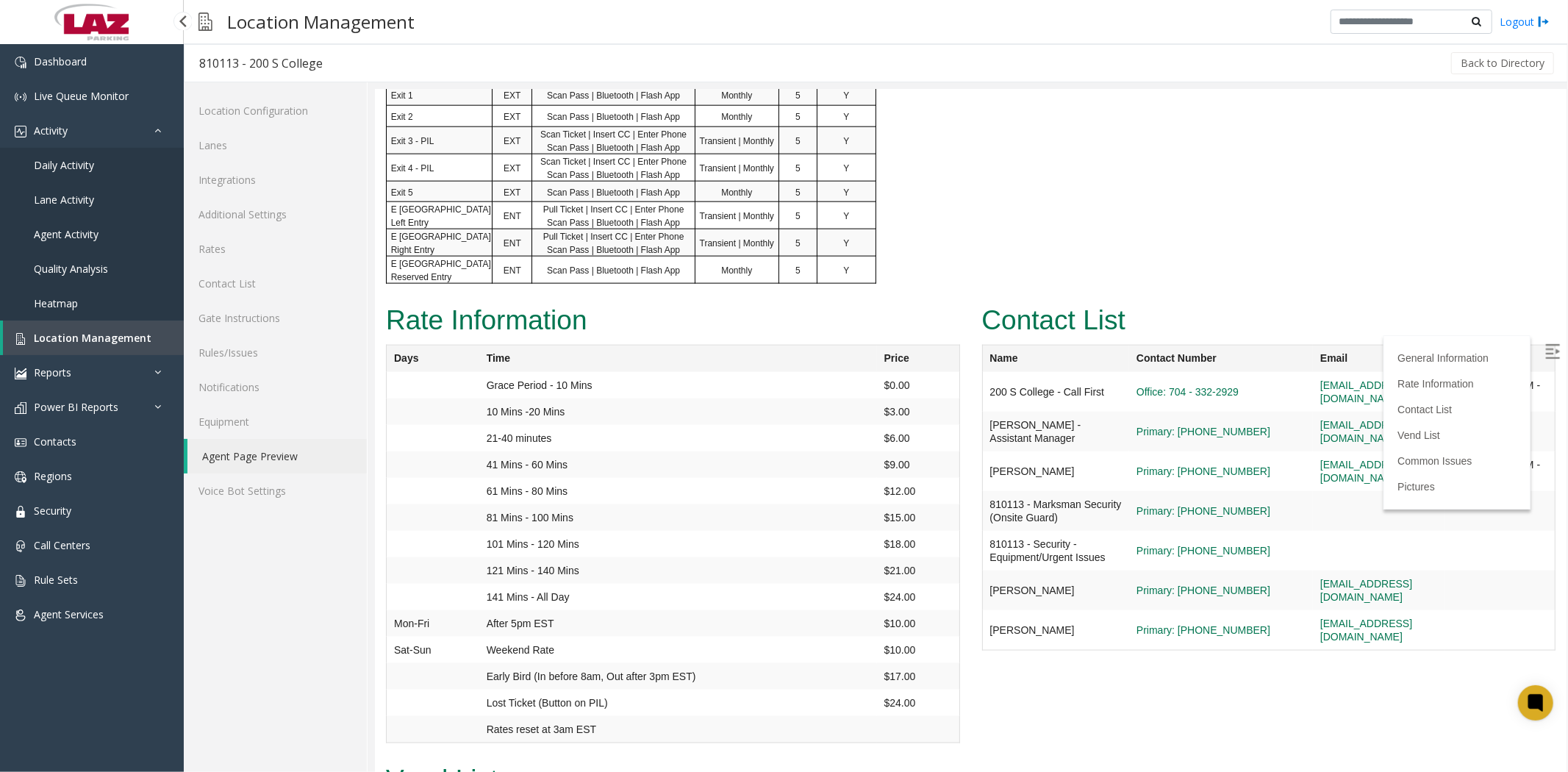
click at [61, 158] on span "Daily Activity" at bounding box center [64, 165] width 61 height 14
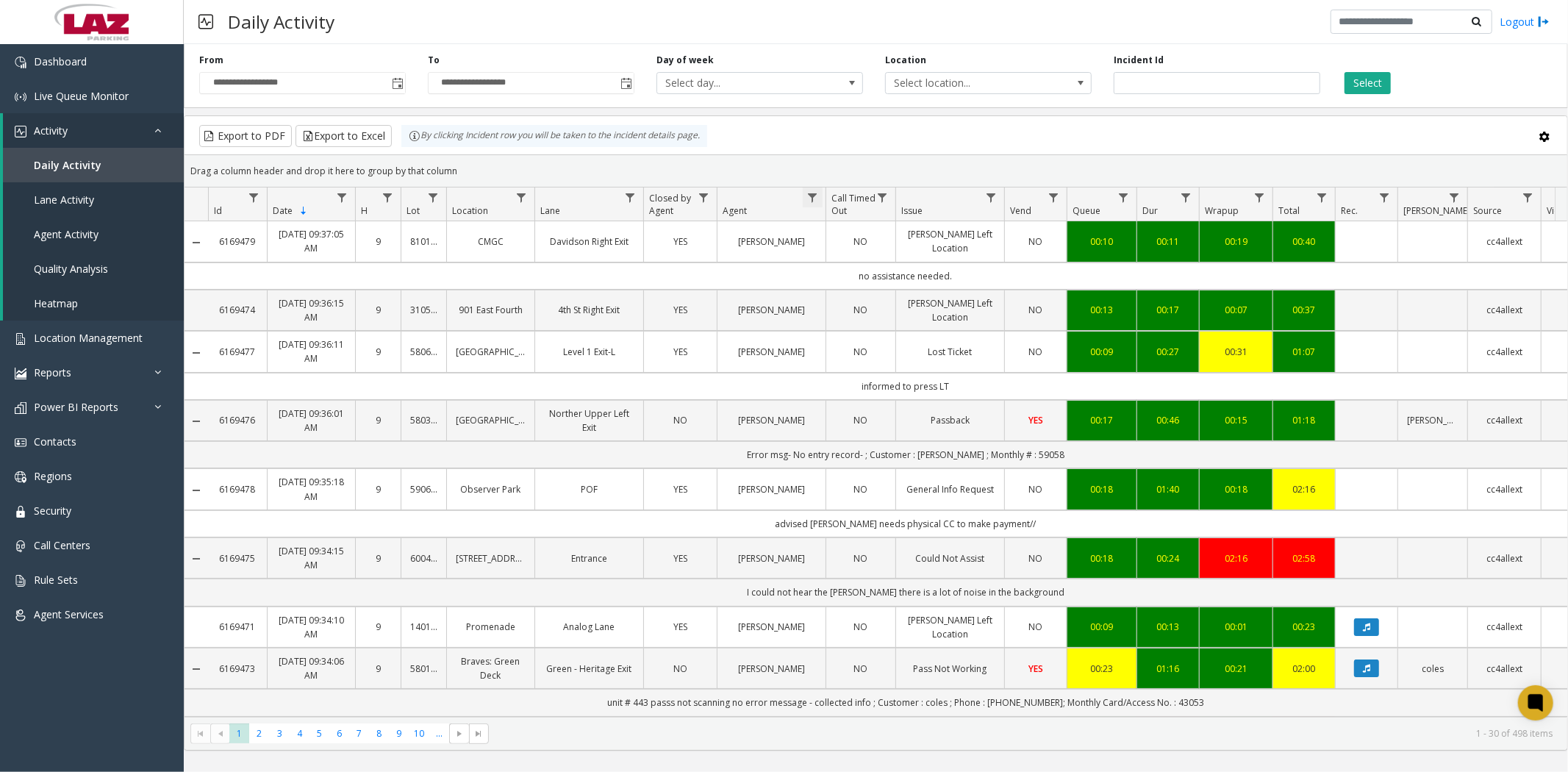
click at [814, 196] on span "Data table" at bounding box center [812, 197] width 12 height 12
click at [846, 266] on input "Agent Filter" at bounding box center [876, 261] width 125 height 25
type input "****"
click at [906, 406] on button "Filter" at bounding box center [909, 398] width 61 height 32
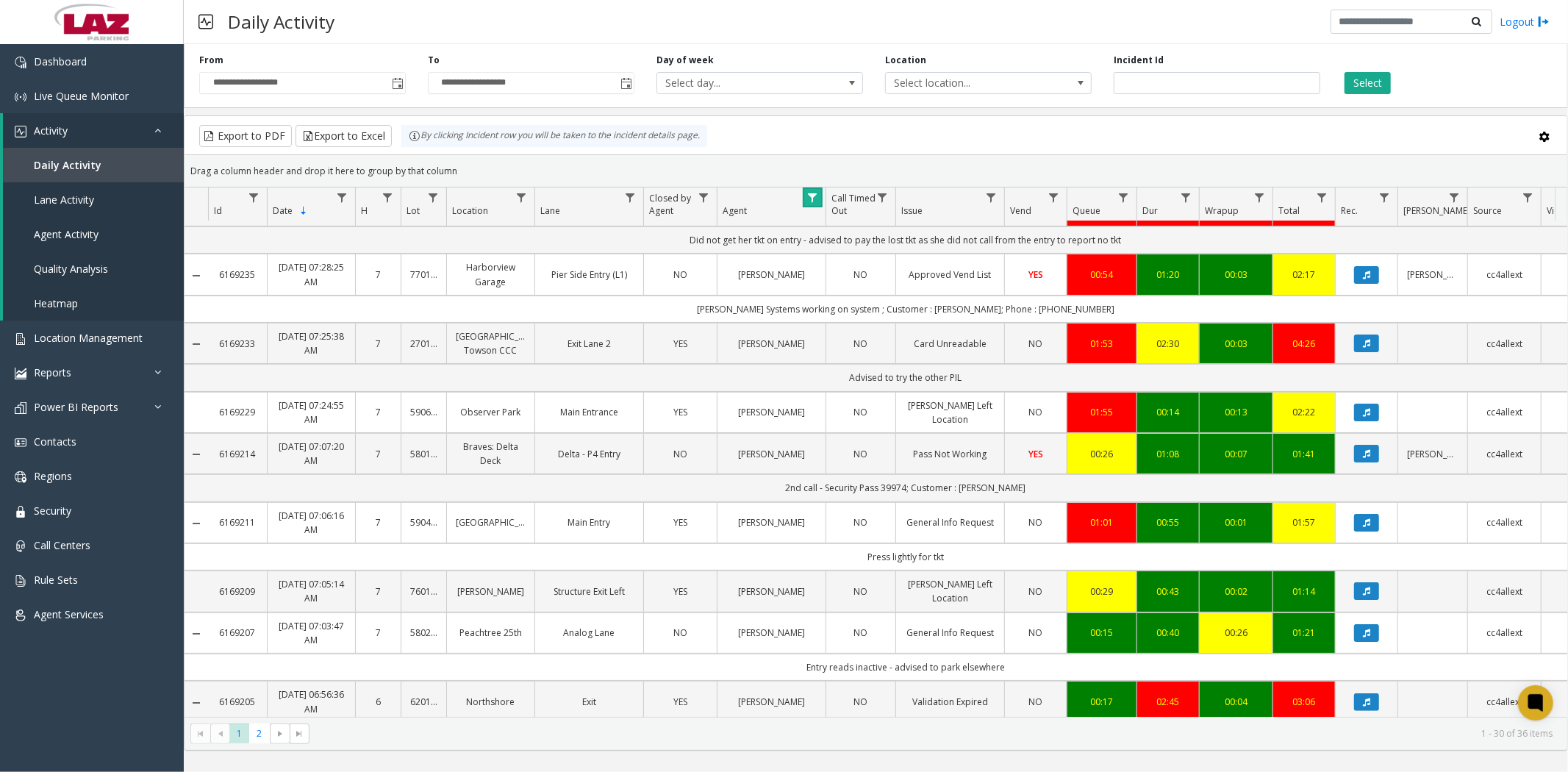
scroll to position [163, 0]
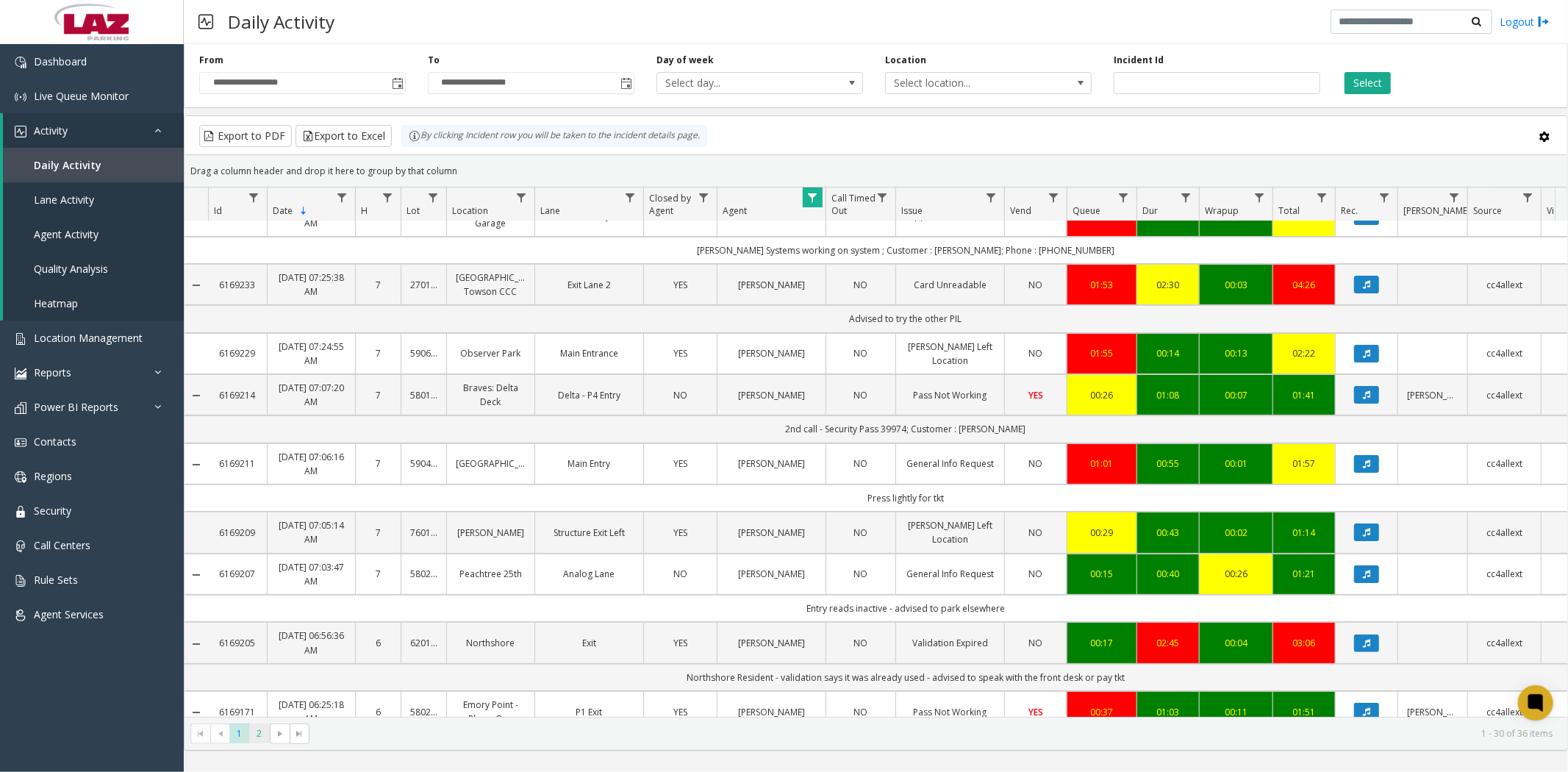
click at [258, 737] on span "2" at bounding box center [259, 734] width 20 height 20
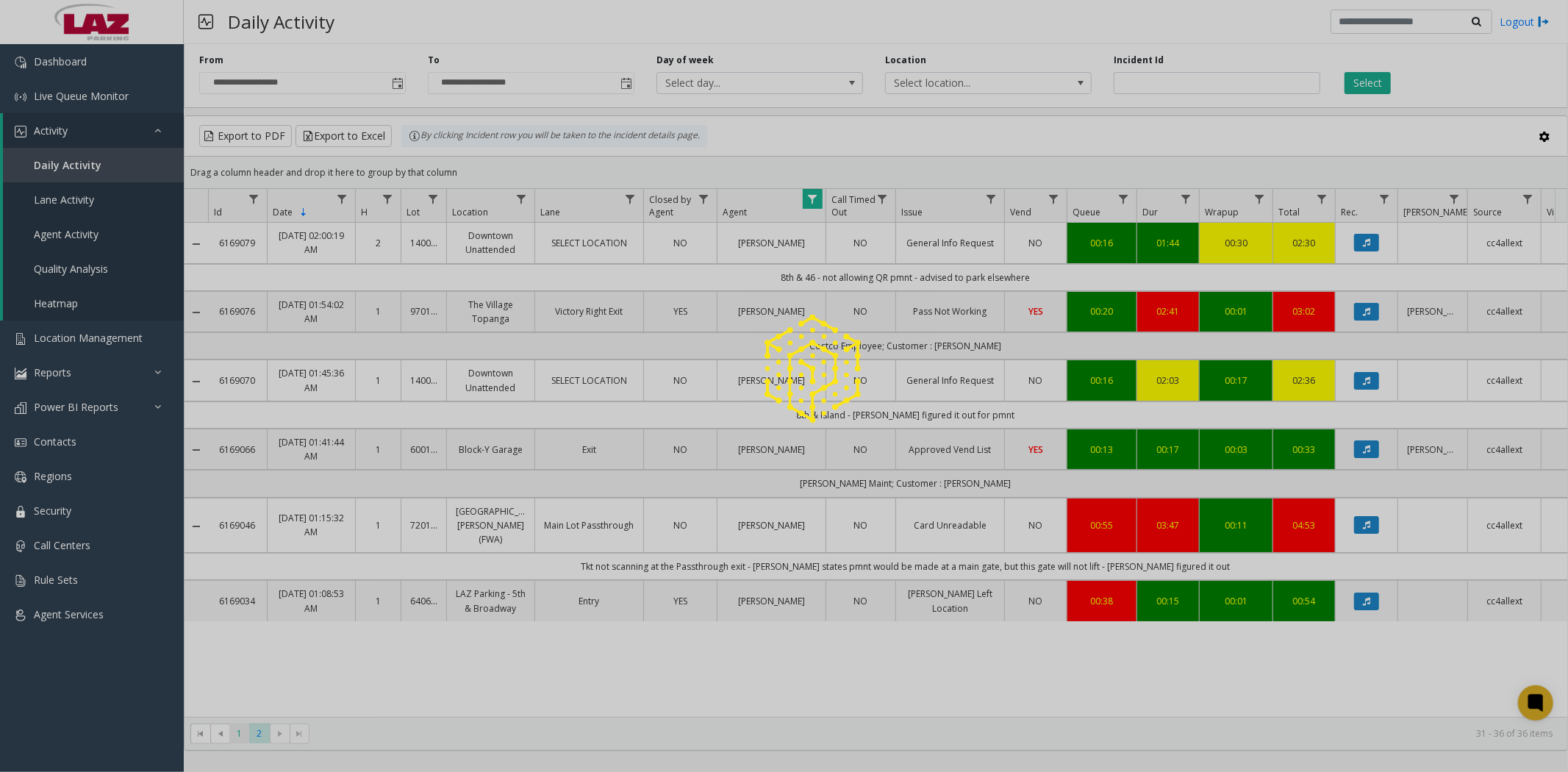
click at [236, 738] on div at bounding box center [784, 386] width 1568 height 772
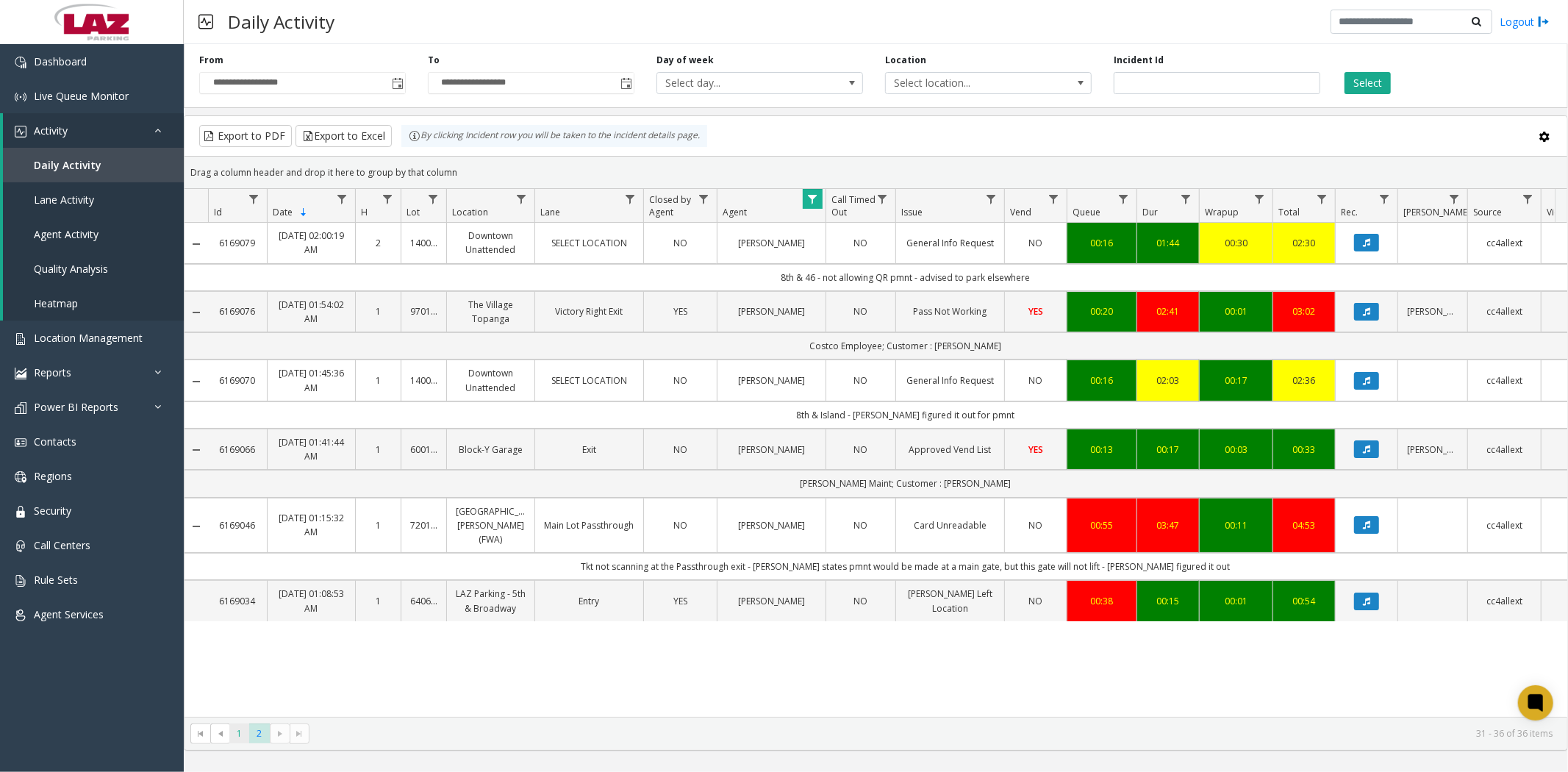
click at [233, 740] on span "1" at bounding box center [239, 734] width 20 height 20
